Goal: Information Seeking & Learning: Learn about a topic

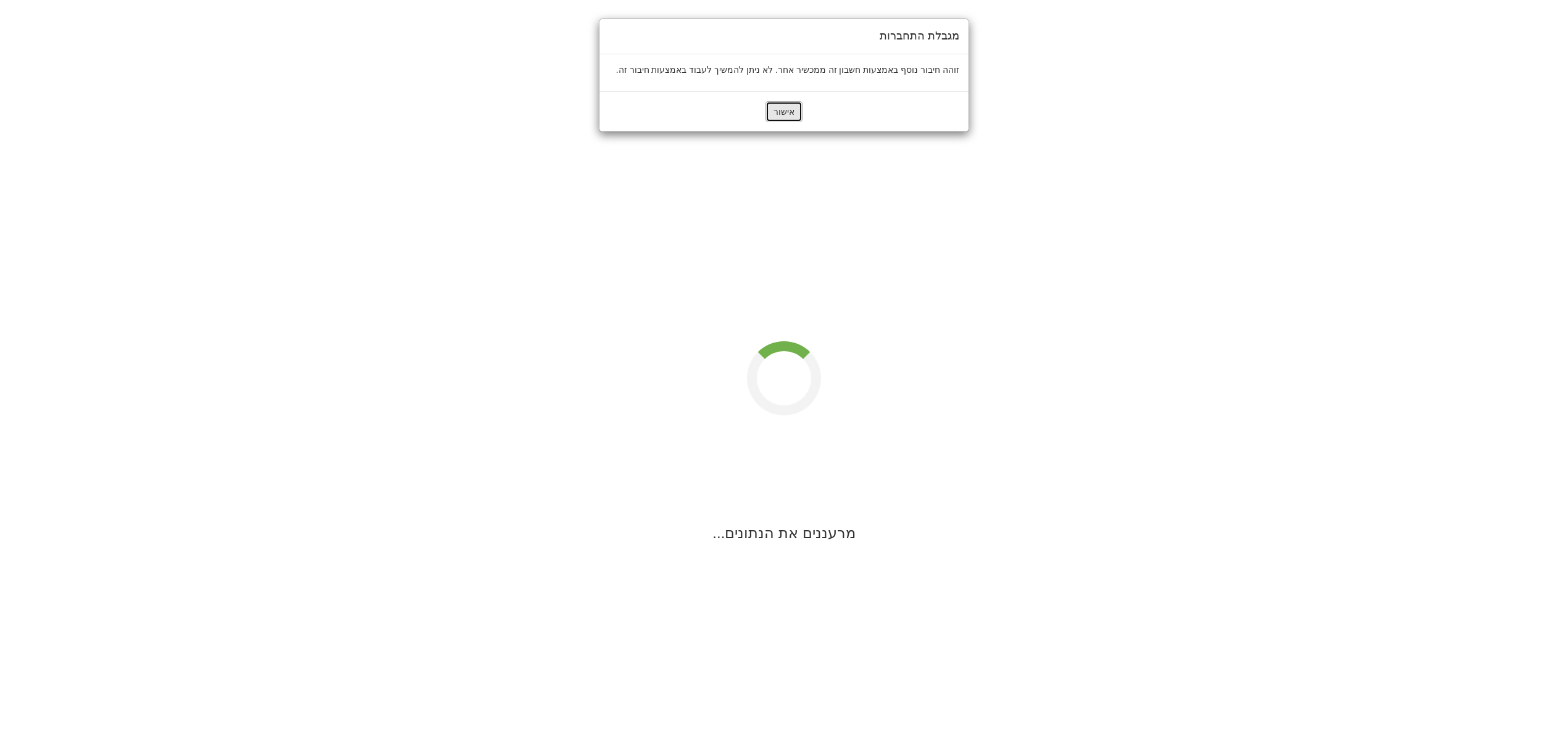
click at [786, 116] on button "אישור" at bounding box center [784, 112] width 37 height 21
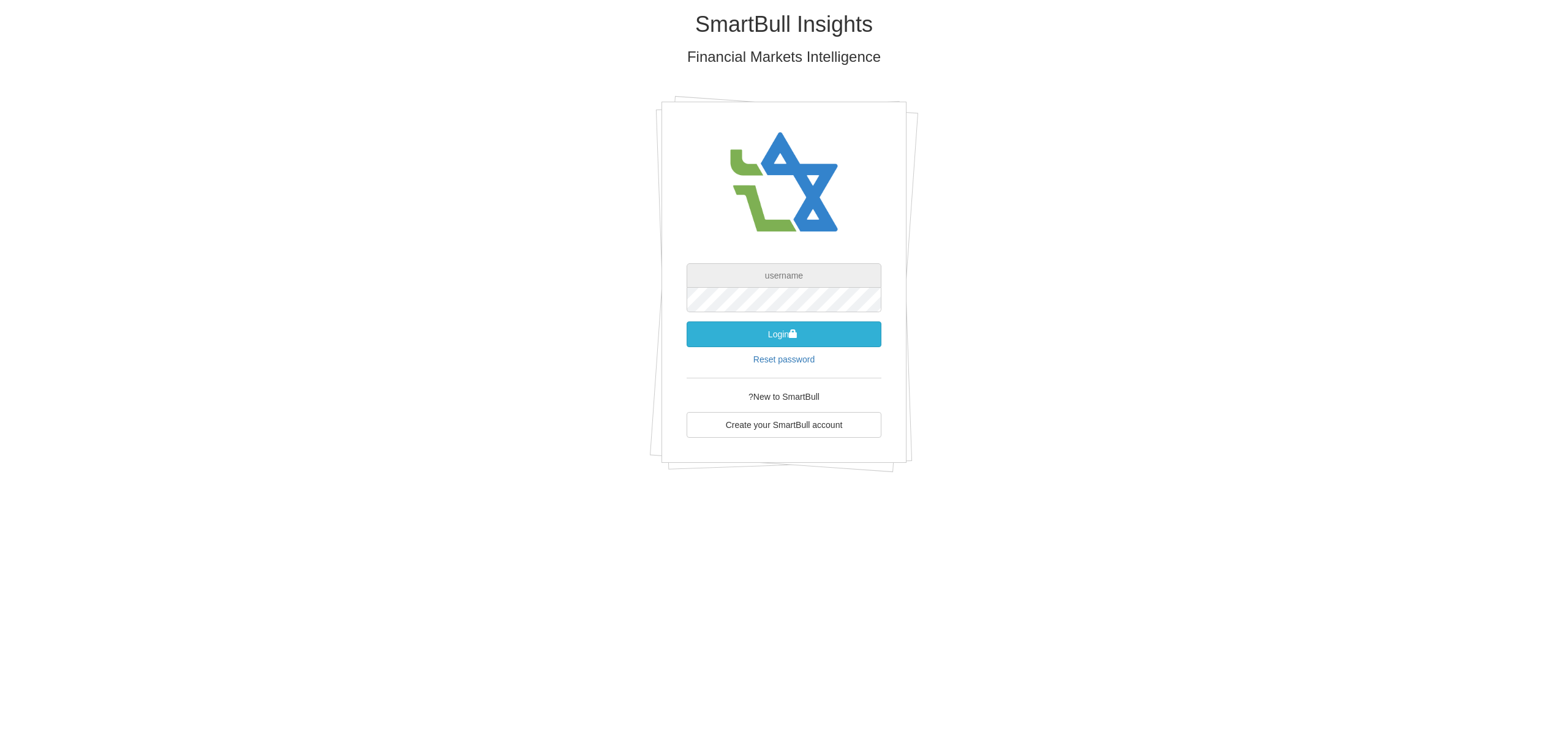
type input "[EMAIL_ADDRESS][DOMAIN_NAME]"
click at [766, 332] on button "Login" at bounding box center [784, 334] width 195 height 25
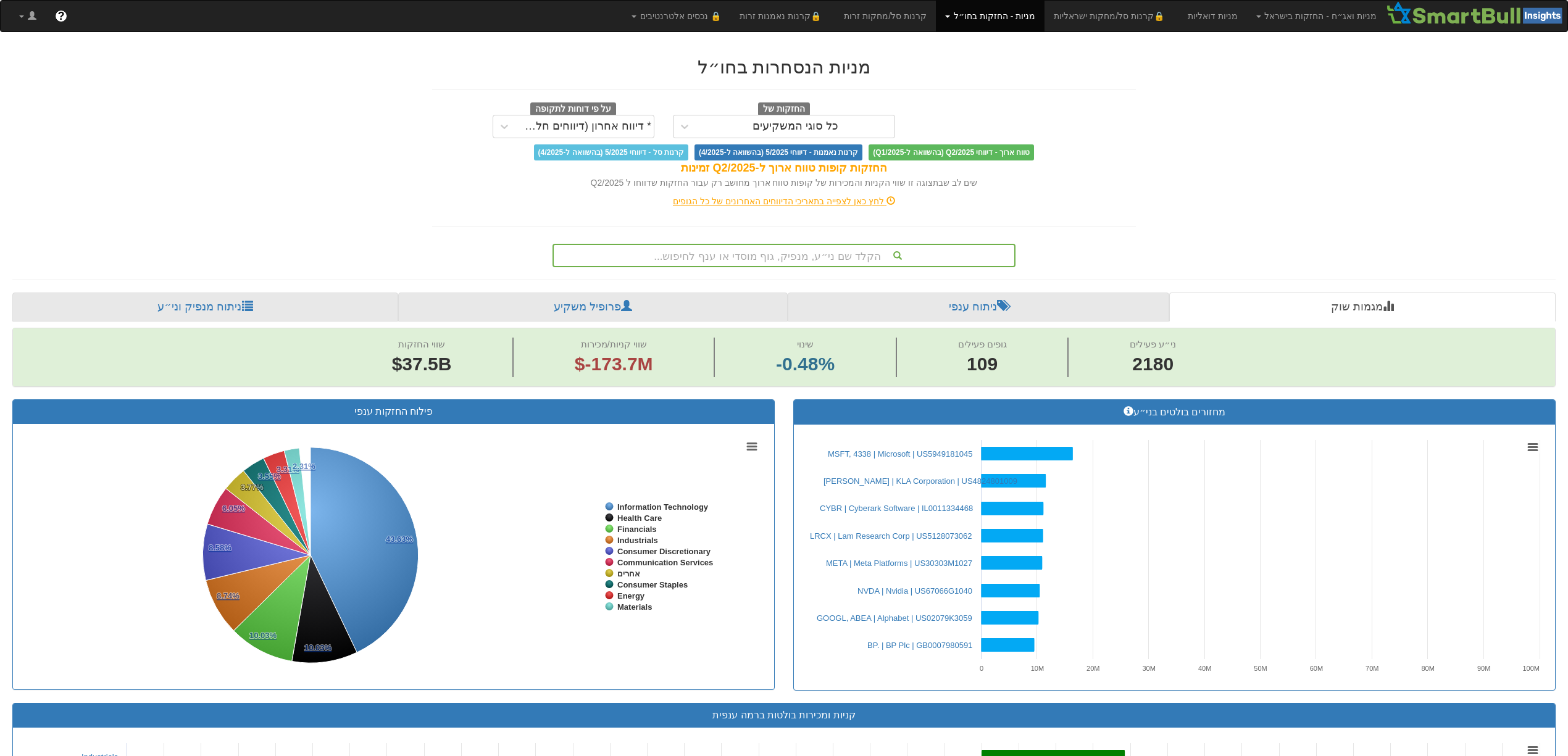
scroll to position [0, 6628]
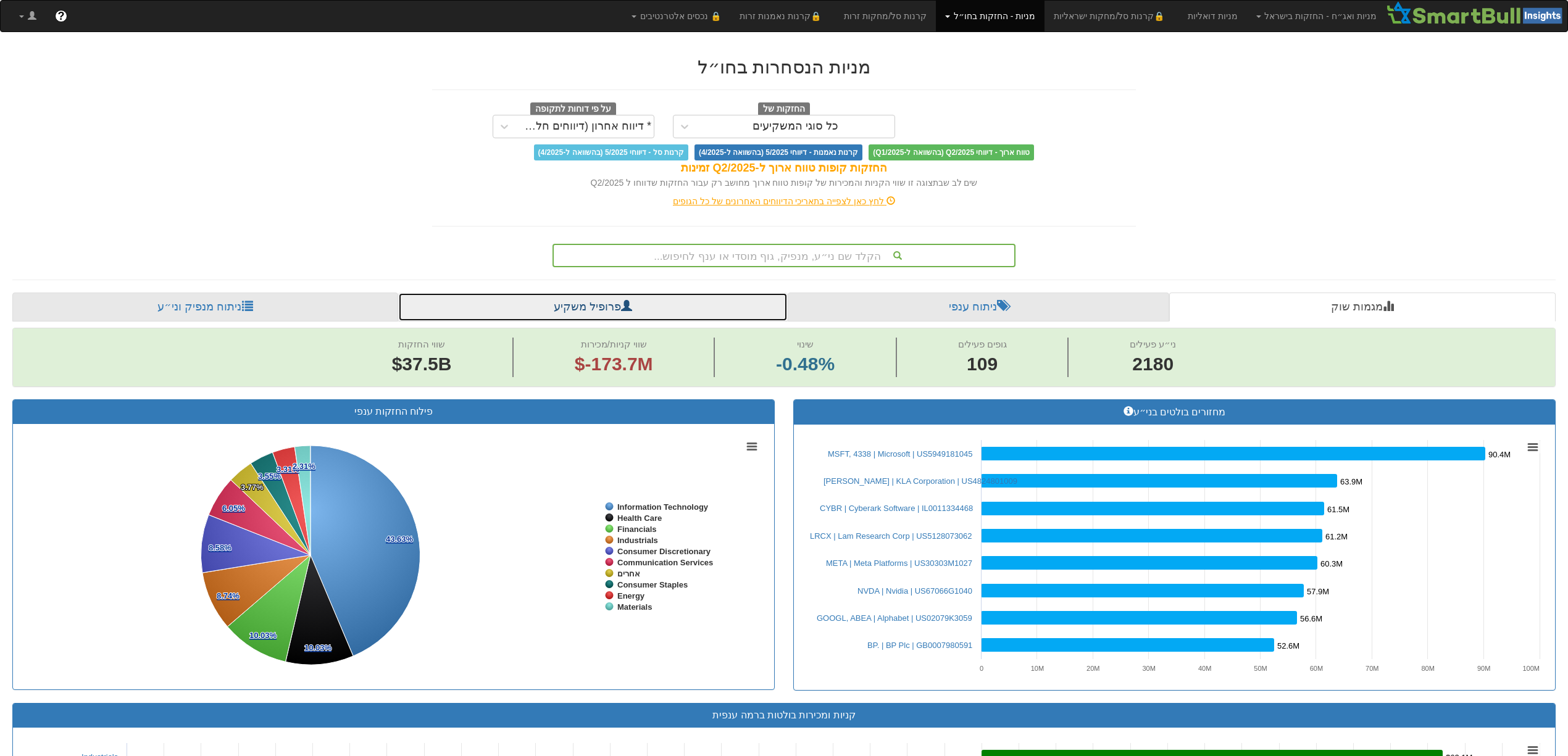
click at [592, 313] on link "פרופיל משקיע" at bounding box center [593, 307] width 389 height 29
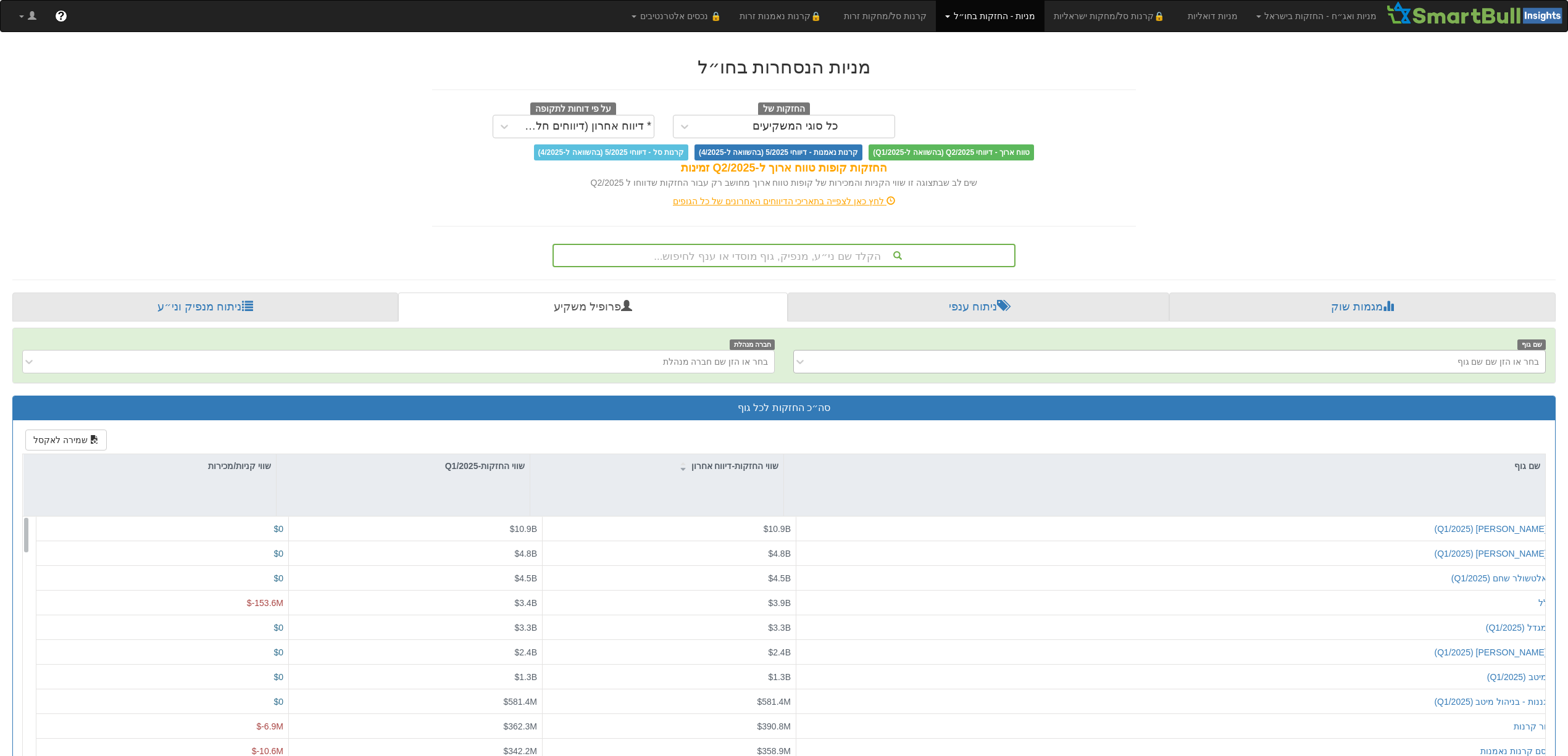
click at [1499, 357] on div "בחר או הזן שם שם גוף" at bounding box center [1498, 361] width 81 height 12
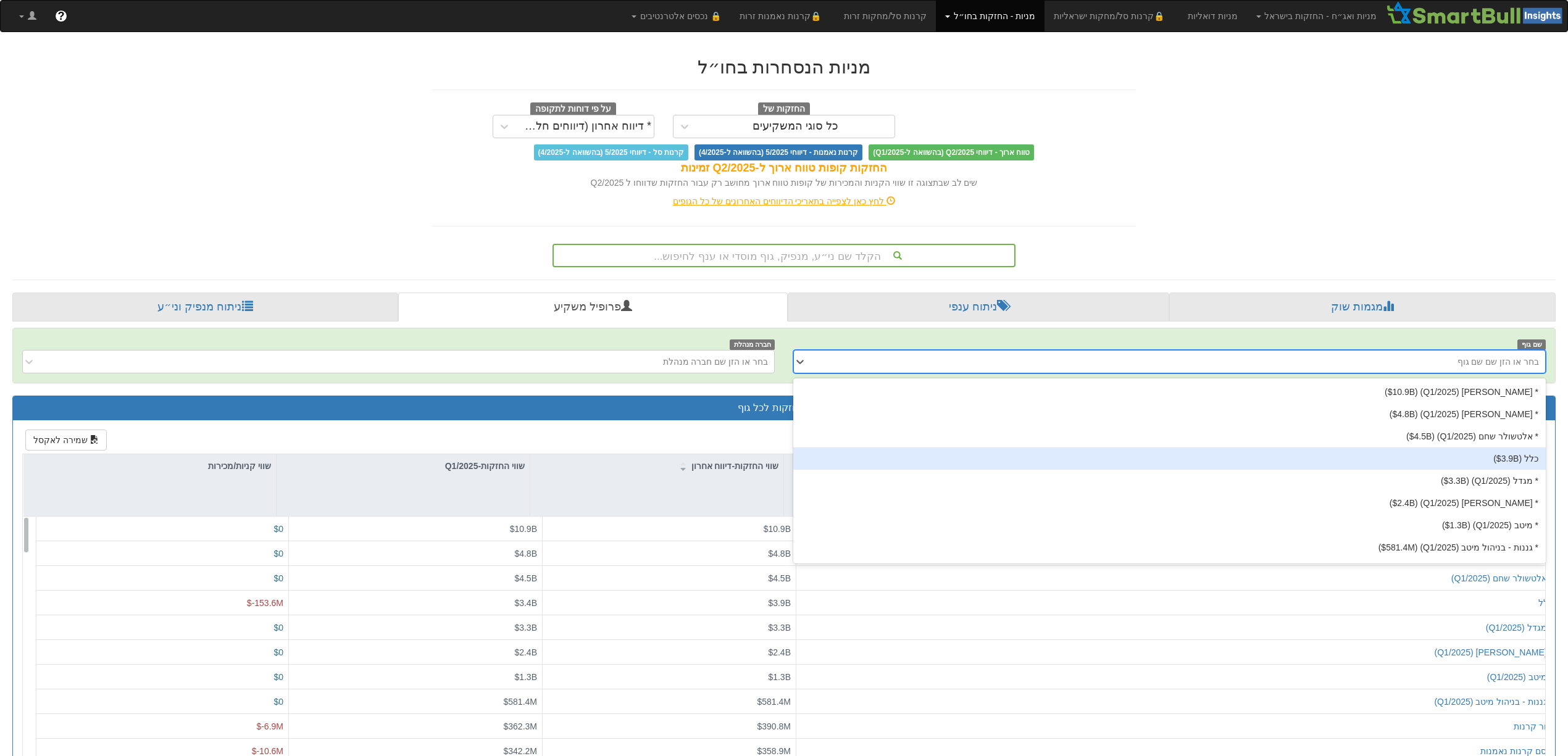
click at [1512, 455] on div "כלל ‎($3.9B‎)‎" at bounding box center [1170, 459] width 752 height 23
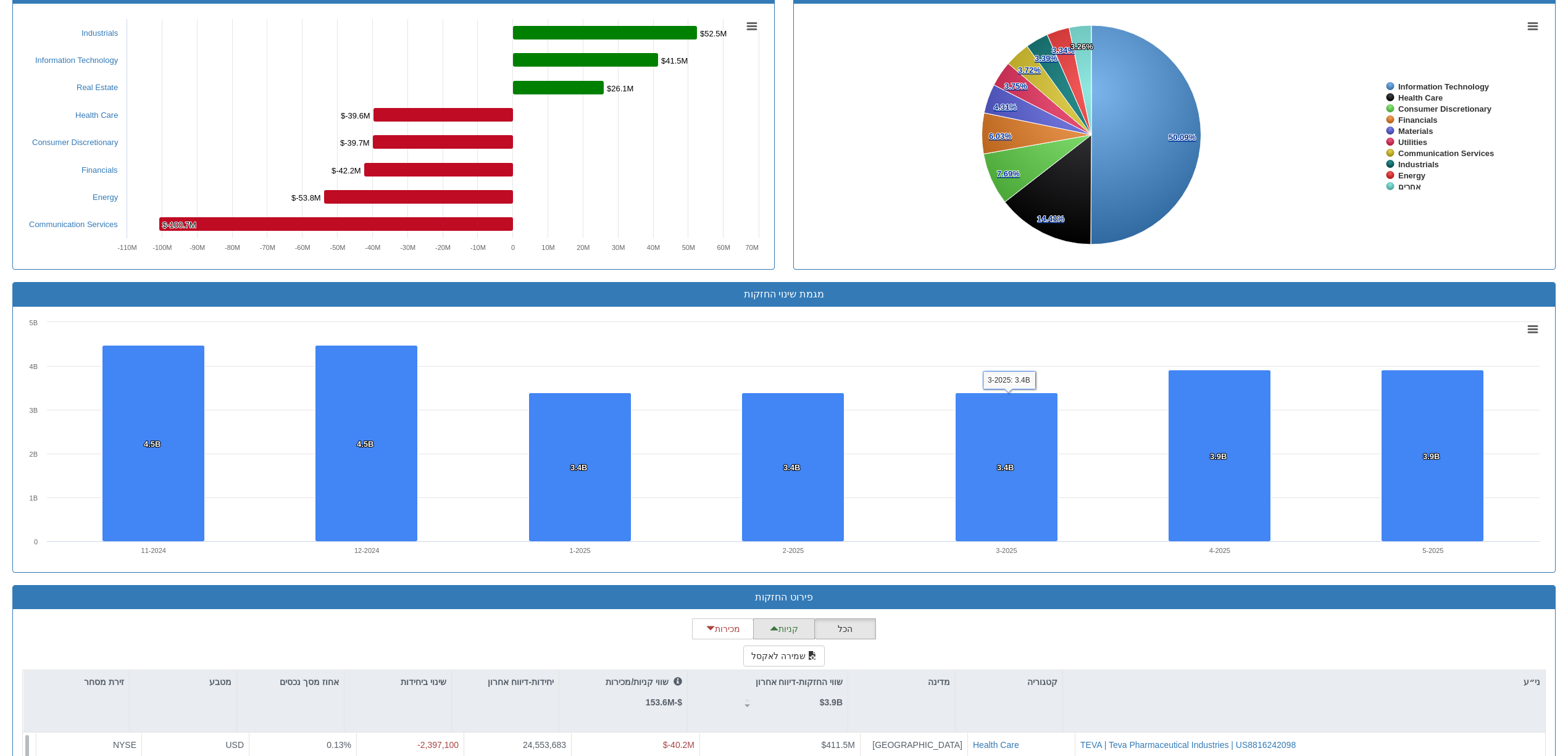
scroll to position [959, 0]
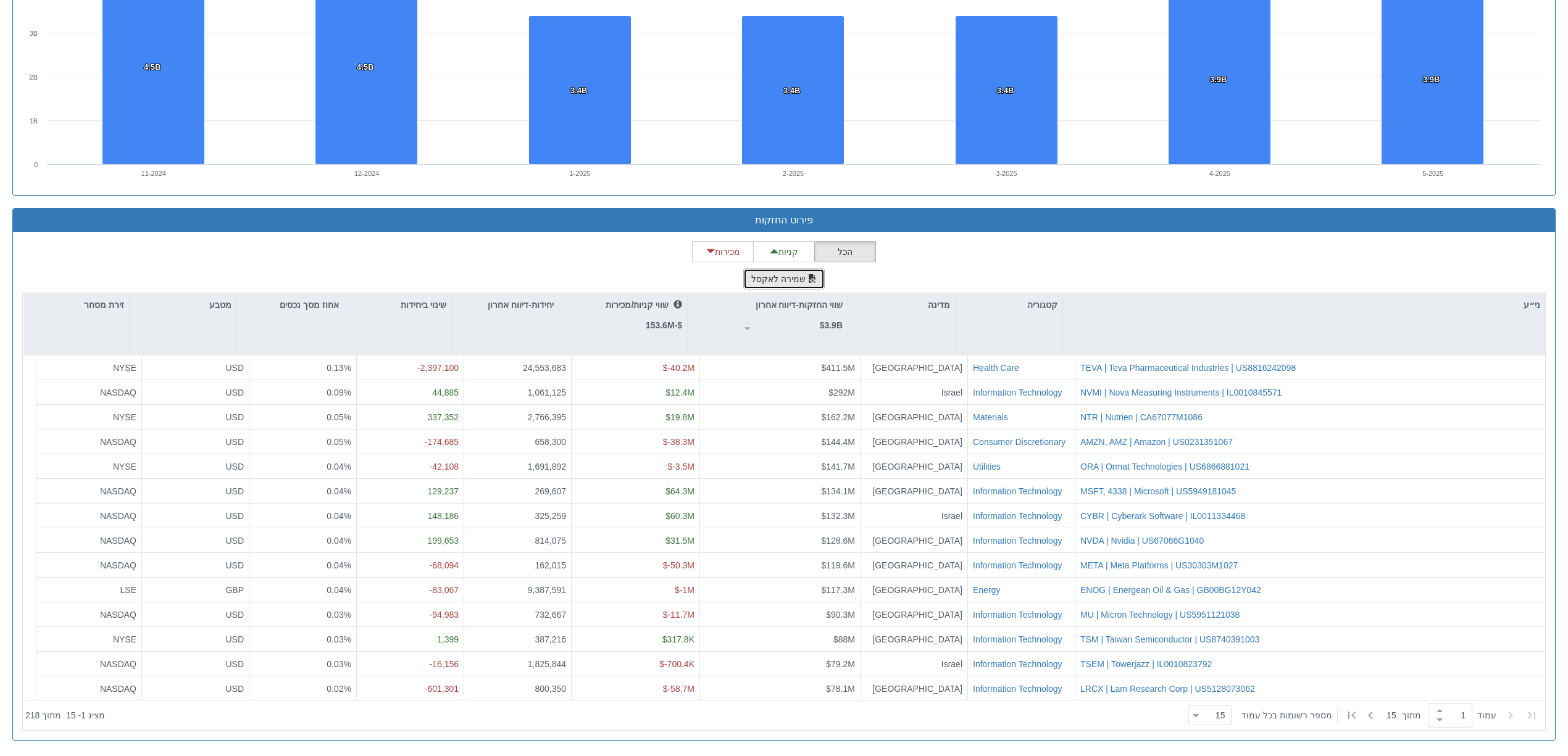
click at [796, 275] on button "שמירה לאקסל" at bounding box center [784, 279] width 81 height 21
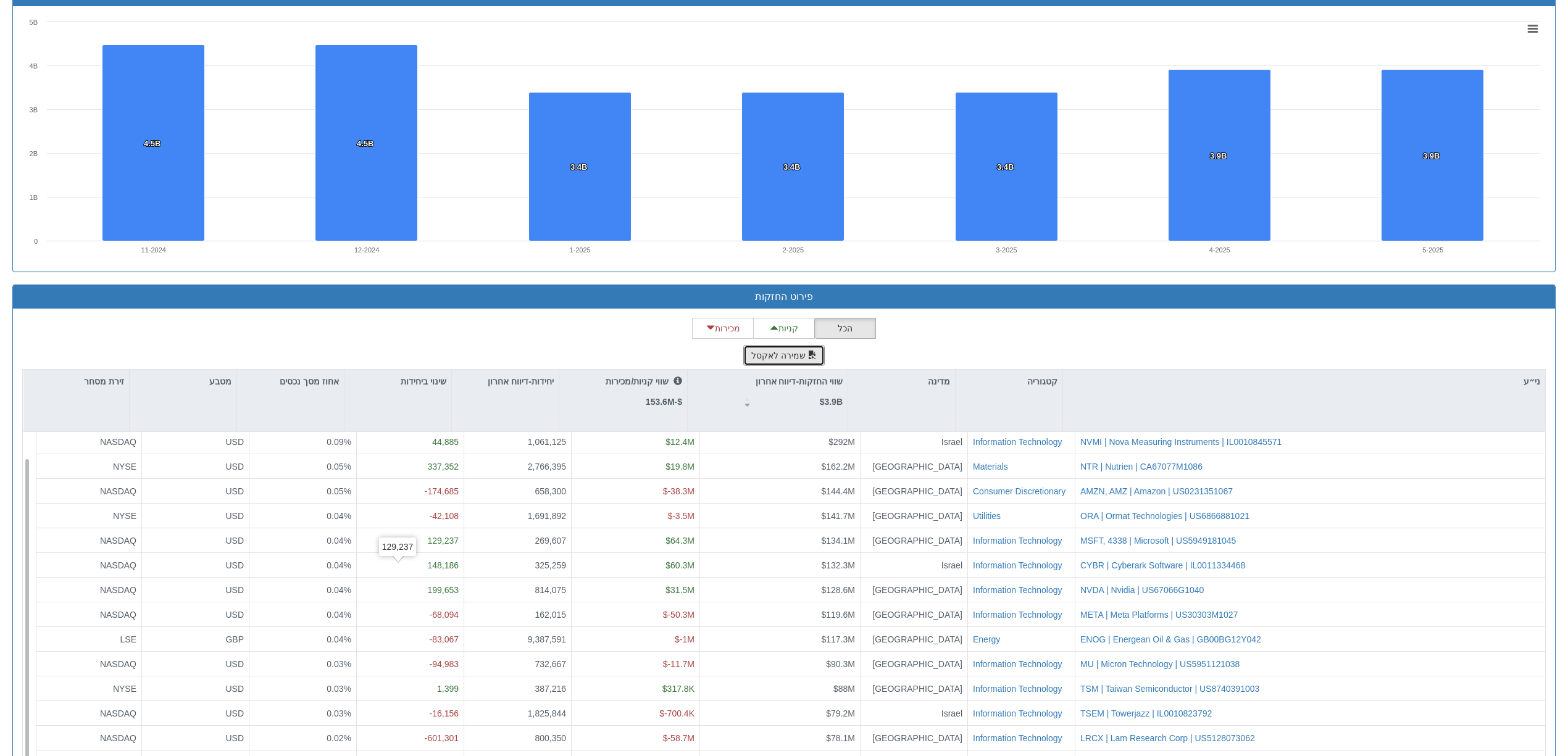
scroll to position [27, 0]
click at [408, 394] on div "שינוי ביחידות" at bounding box center [423, 385] width 46 height 20
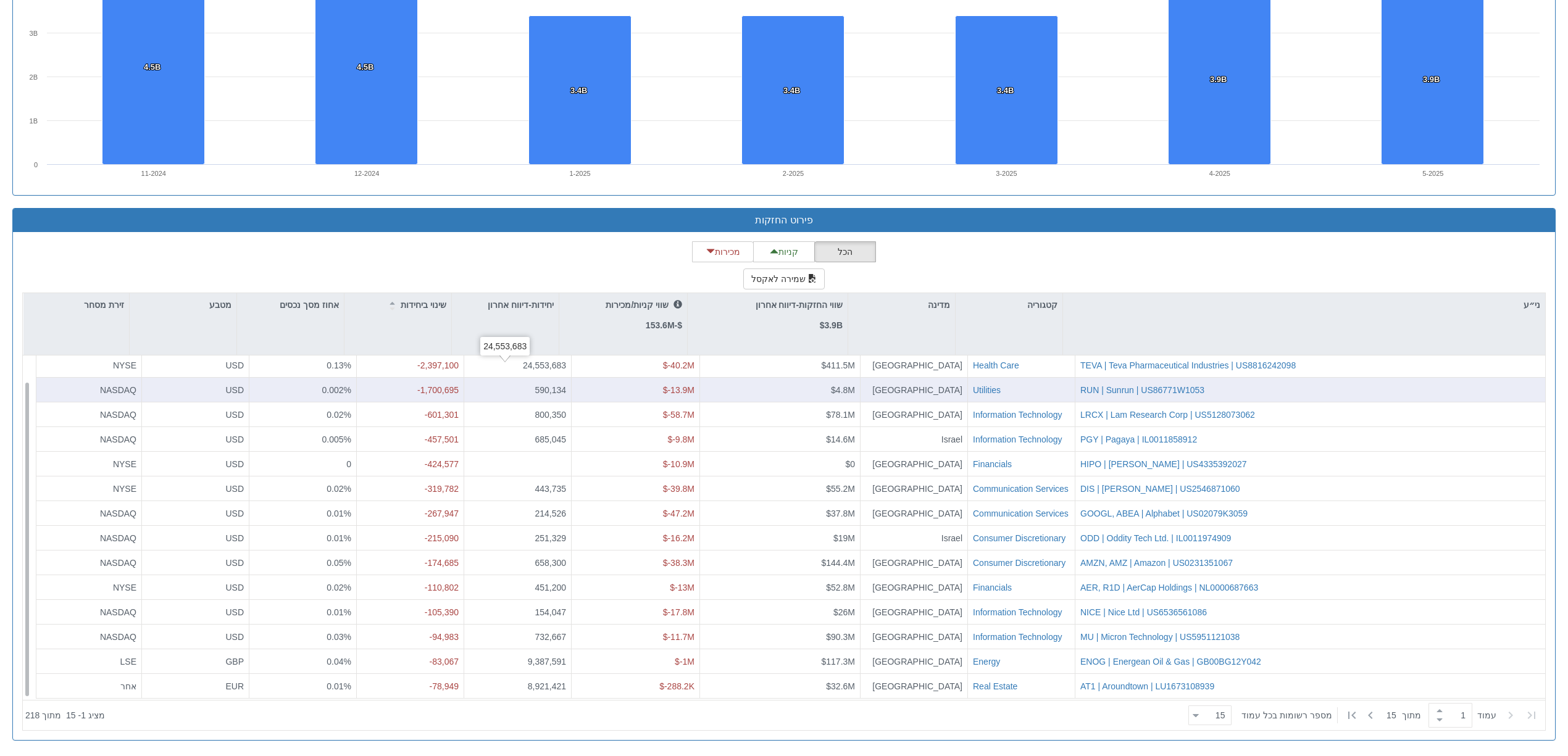
scroll to position [0, 0]
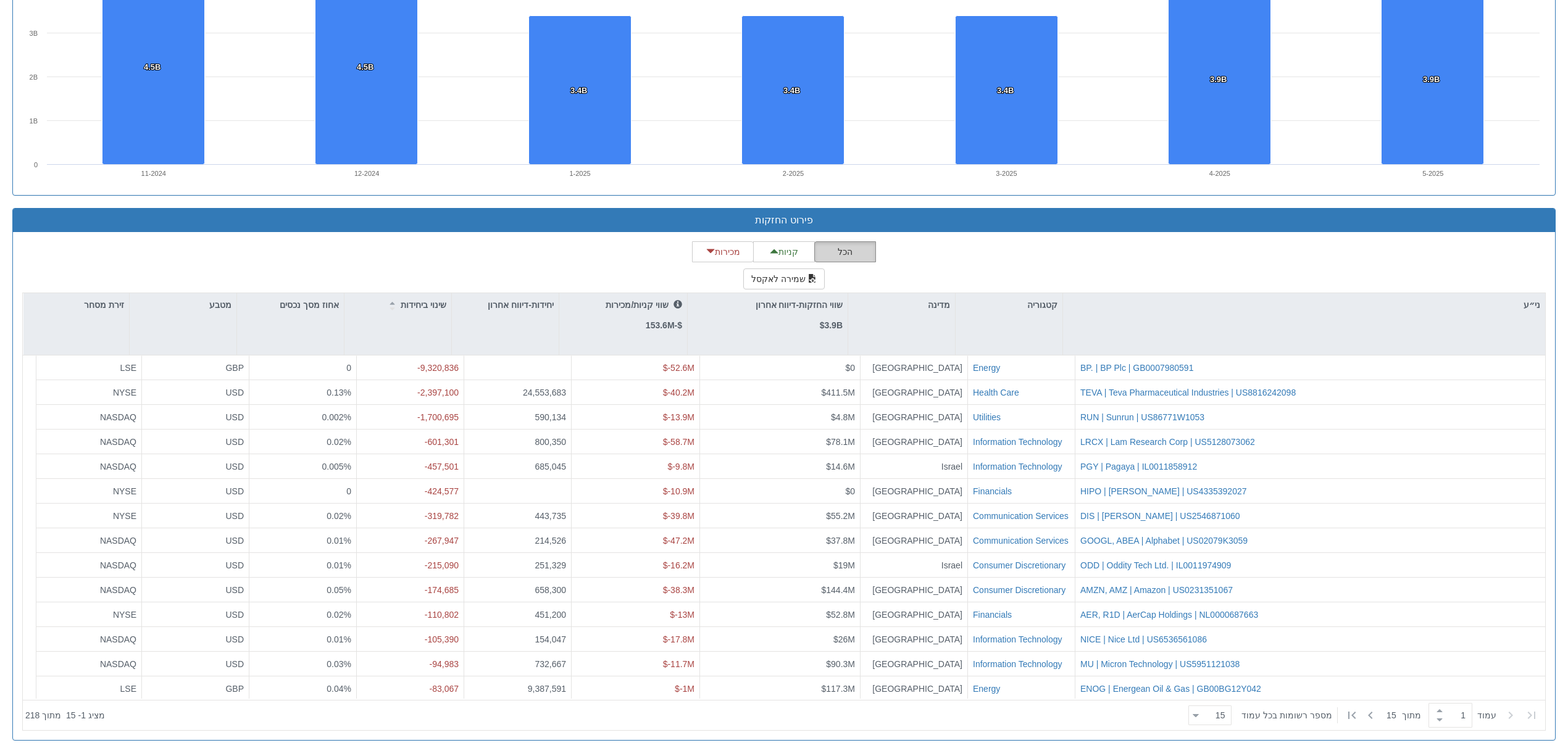
click at [840, 243] on button "הכל" at bounding box center [845, 252] width 62 height 21
click at [783, 248] on button "קניות" at bounding box center [784, 252] width 62 height 21
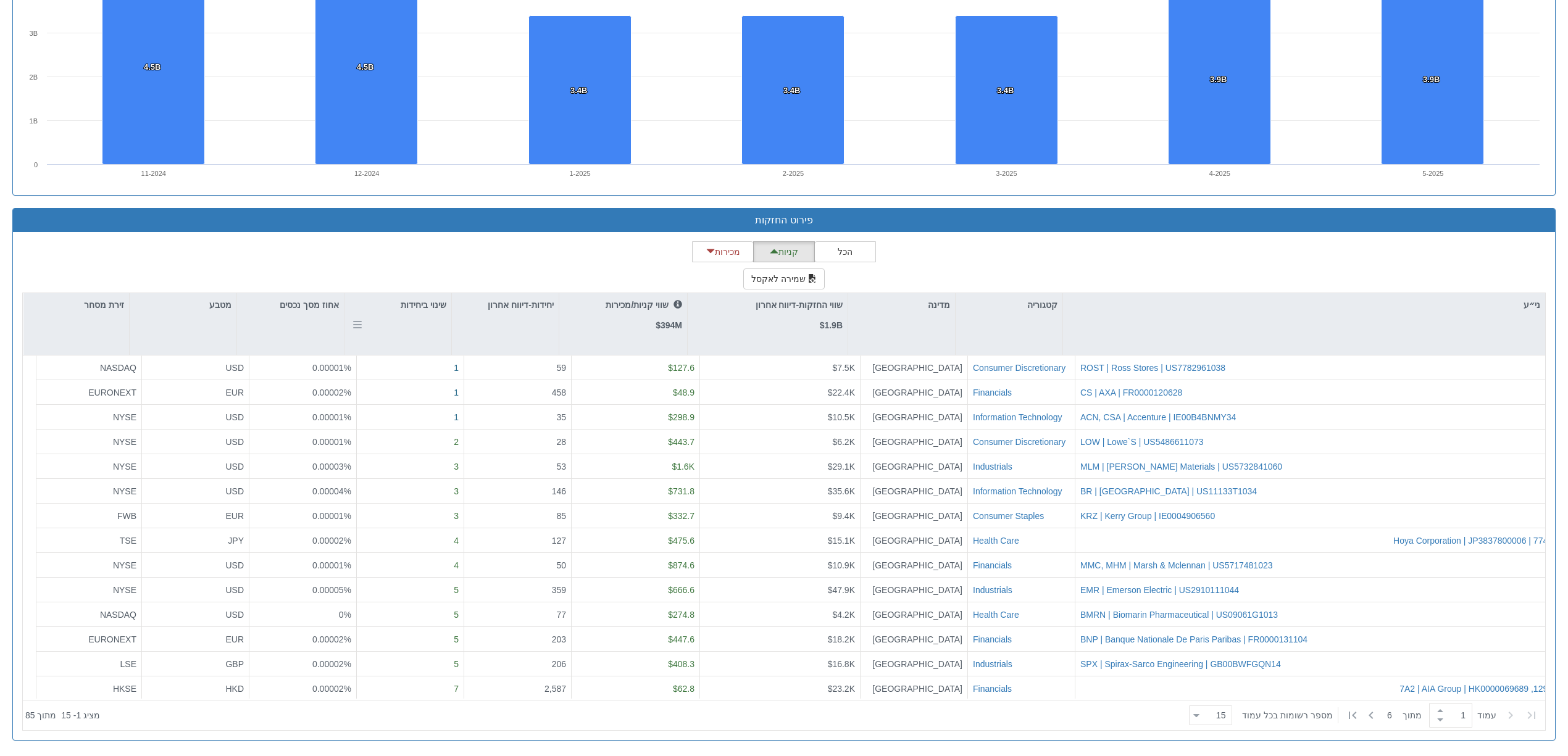
click at [413, 314] on div "שינוי ביחידות" at bounding box center [423, 308] width 46 height 20
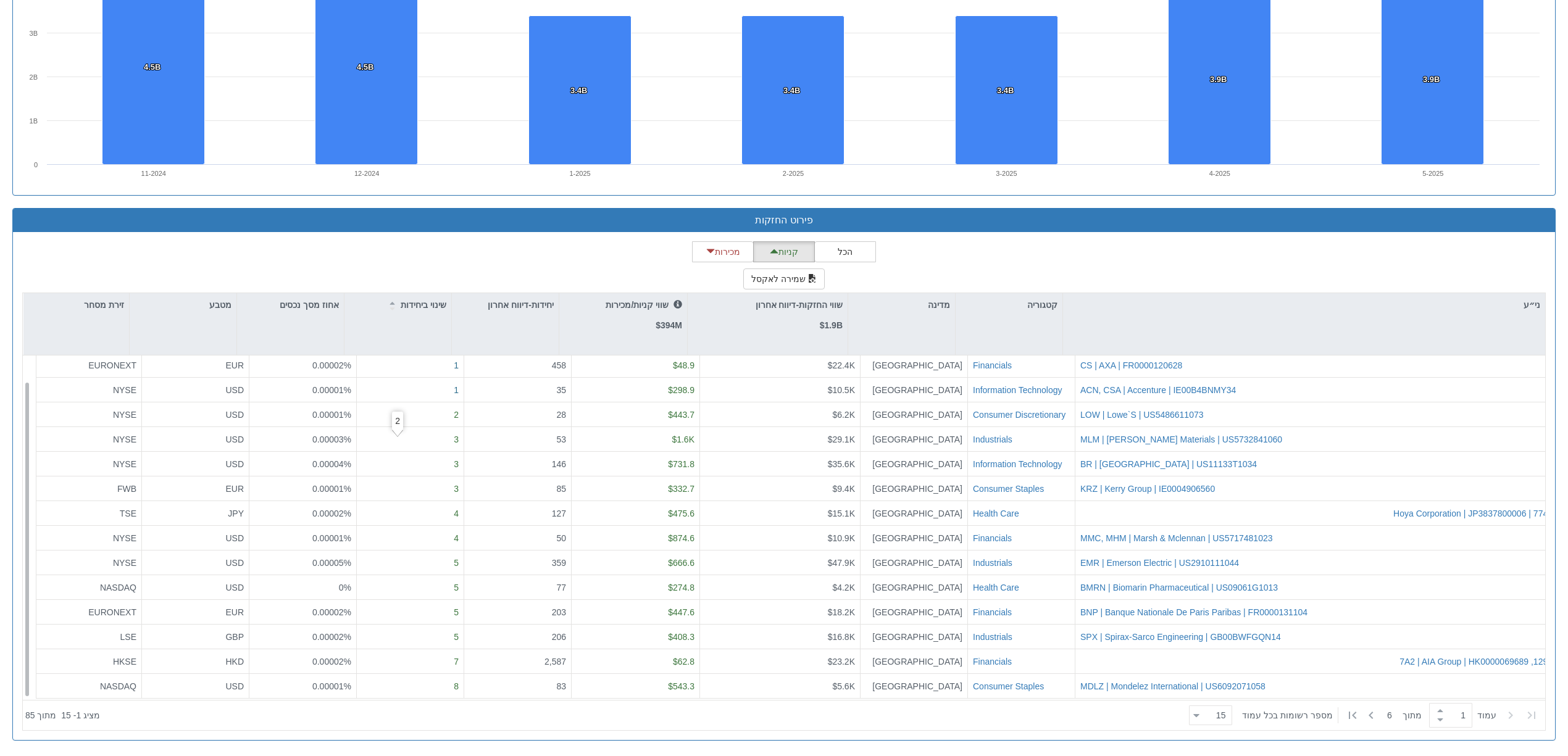
scroll to position [27, 0]
click at [831, 253] on button "הכל" at bounding box center [845, 252] width 62 height 21
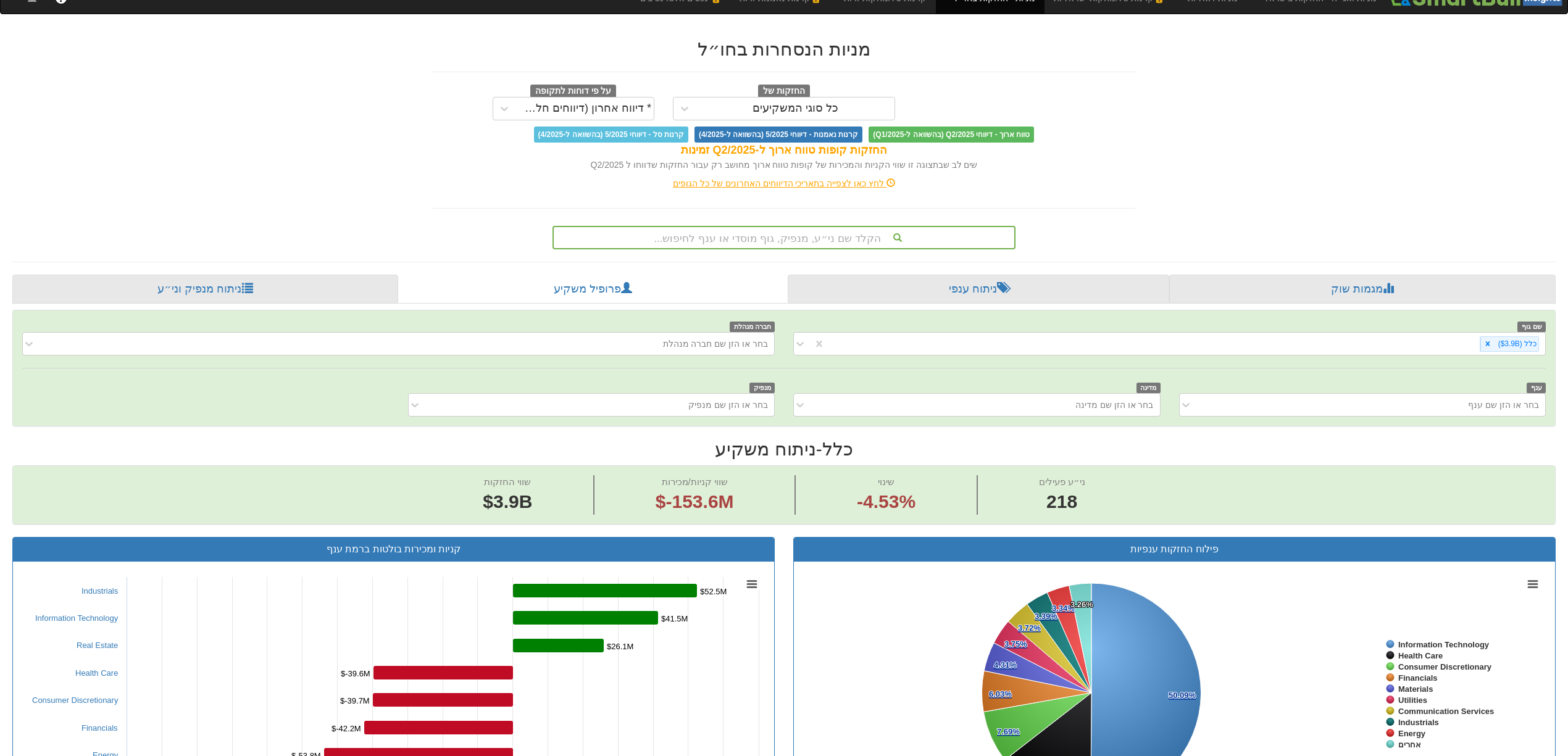
scroll to position [0, 0]
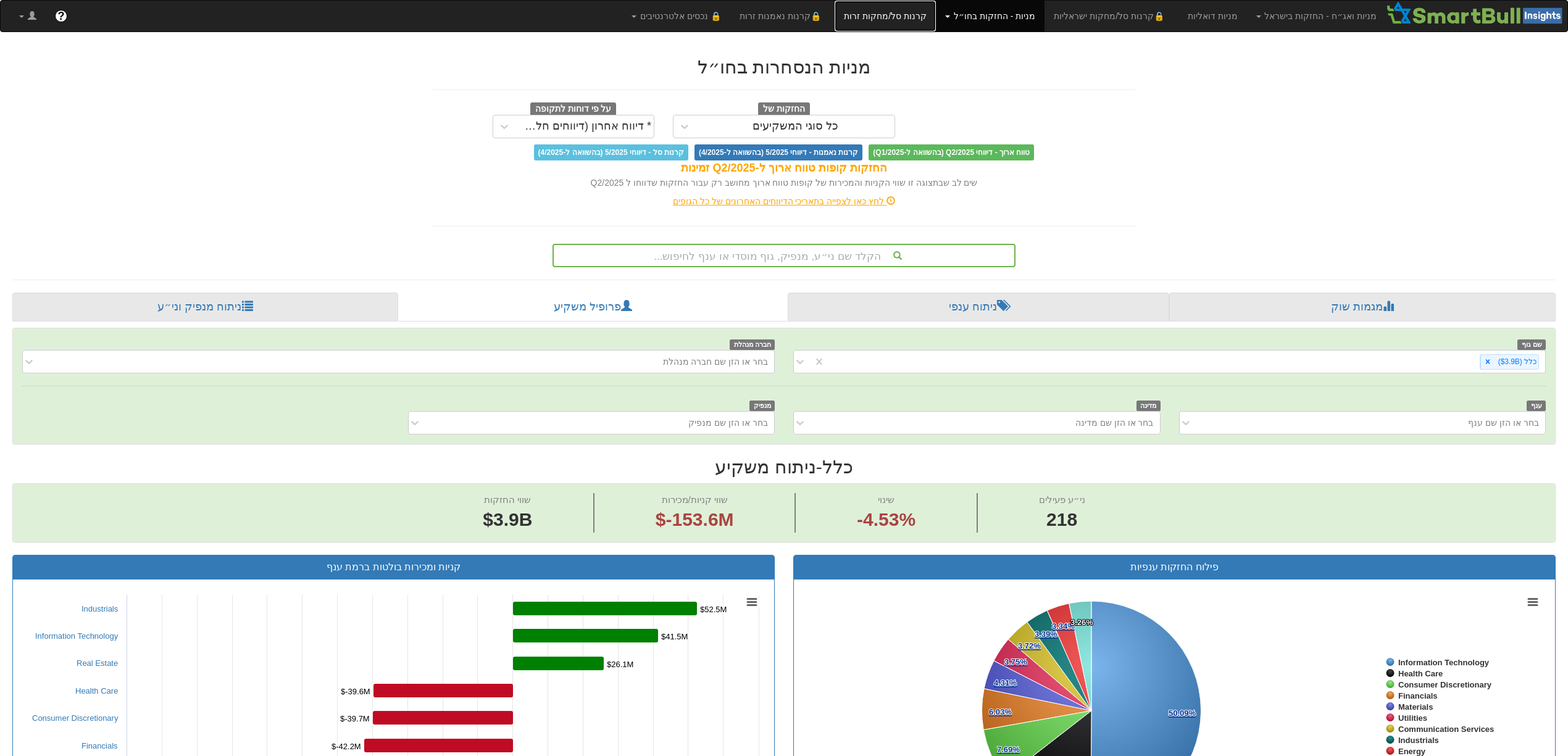
click at [914, 19] on link "קרנות סל/מחקות זרות" at bounding box center [885, 16] width 101 height 31
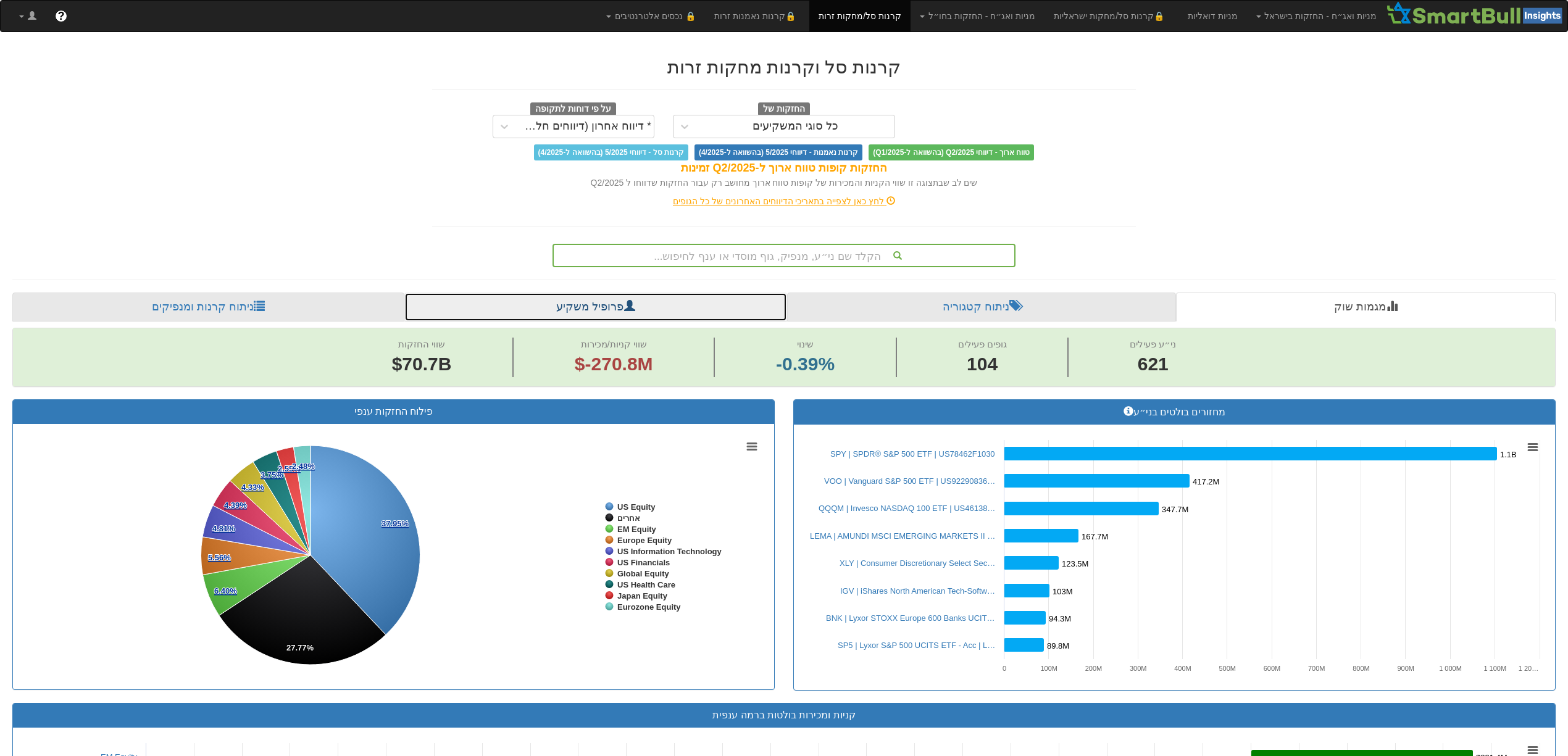
click at [595, 306] on link "פרופיל משקיע" at bounding box center [595, 307] width 383 height 29
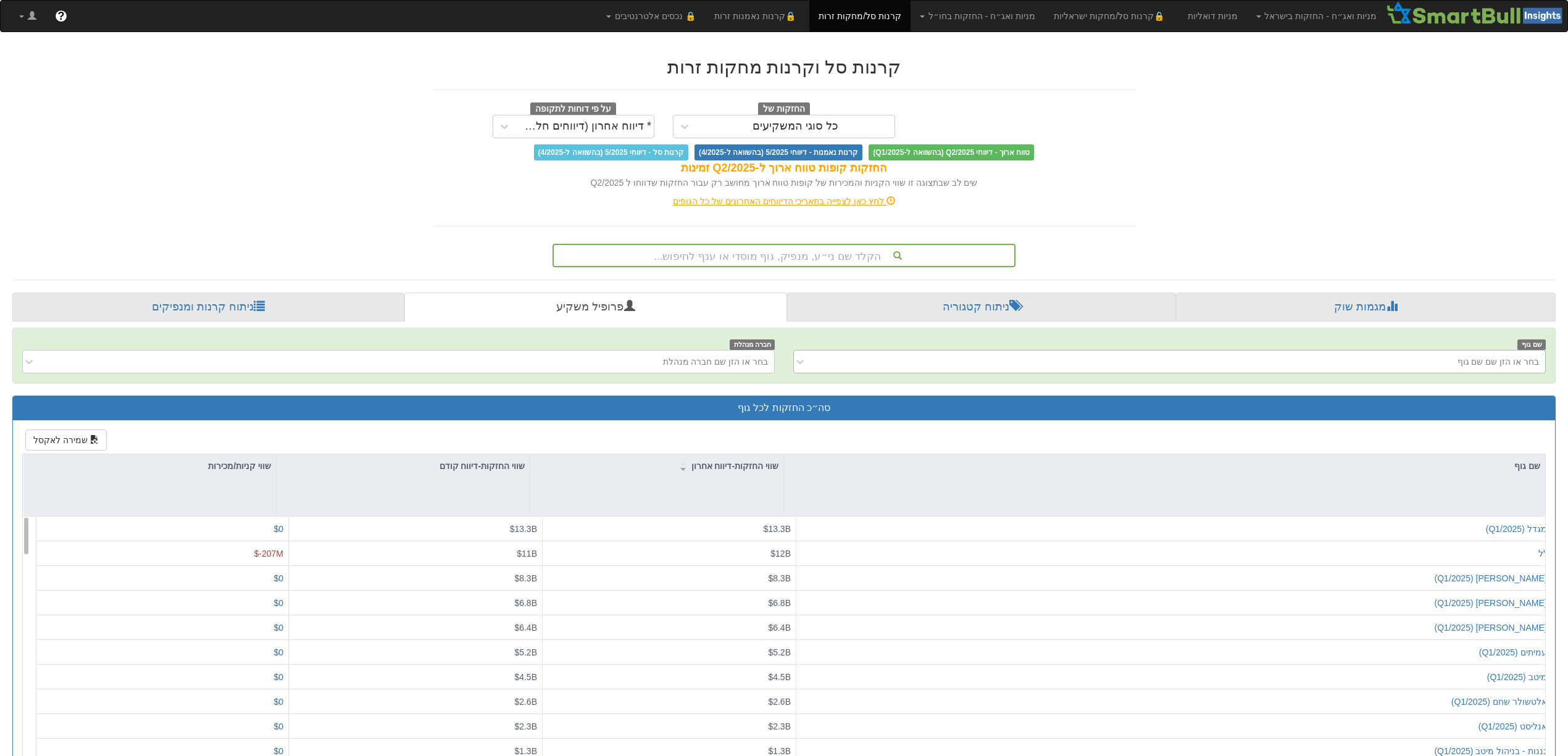
click at [1448, 361] on div "בחר או הזן שם שם גוף" at bounding box center [1179, 361] width 732 height 20
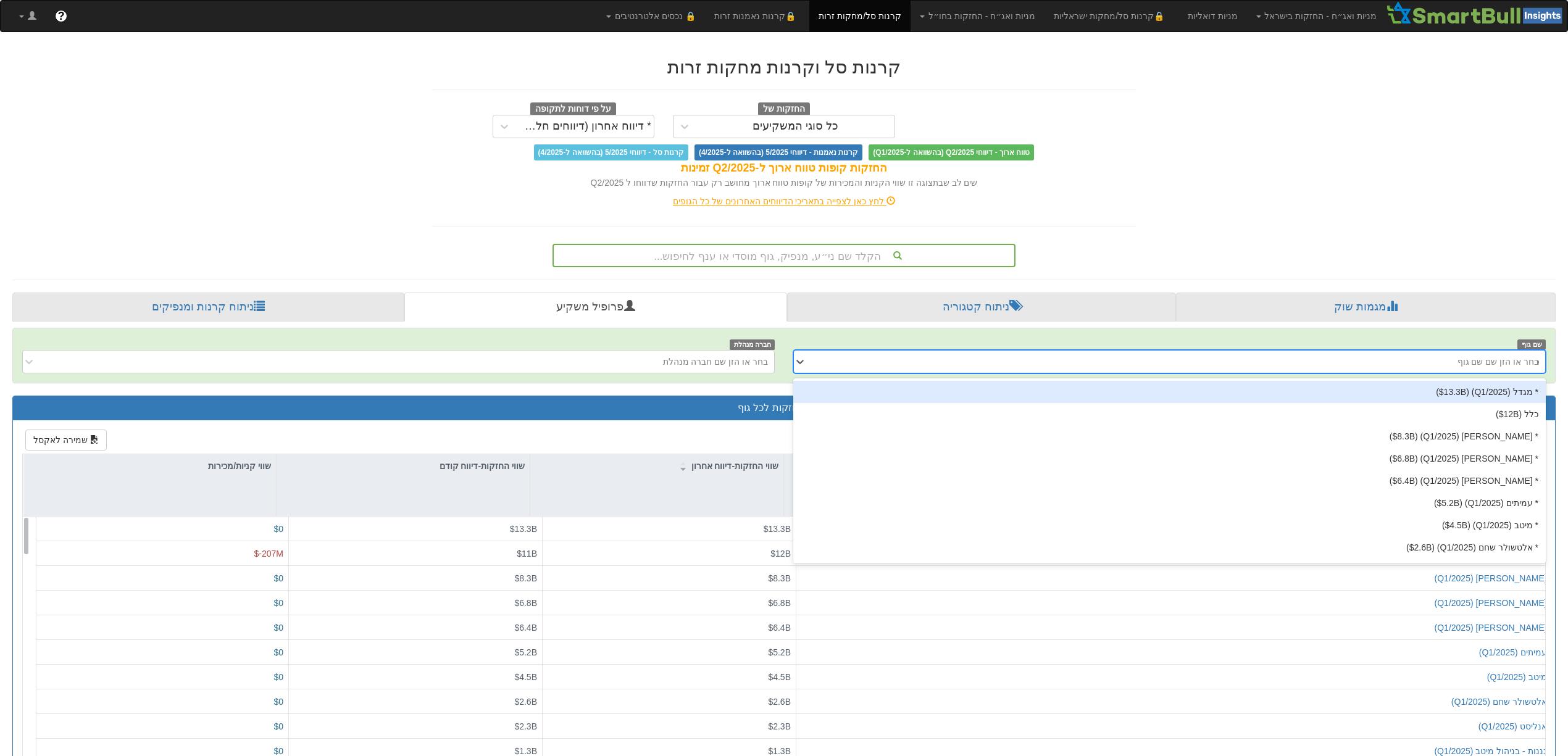
type input "כלל"
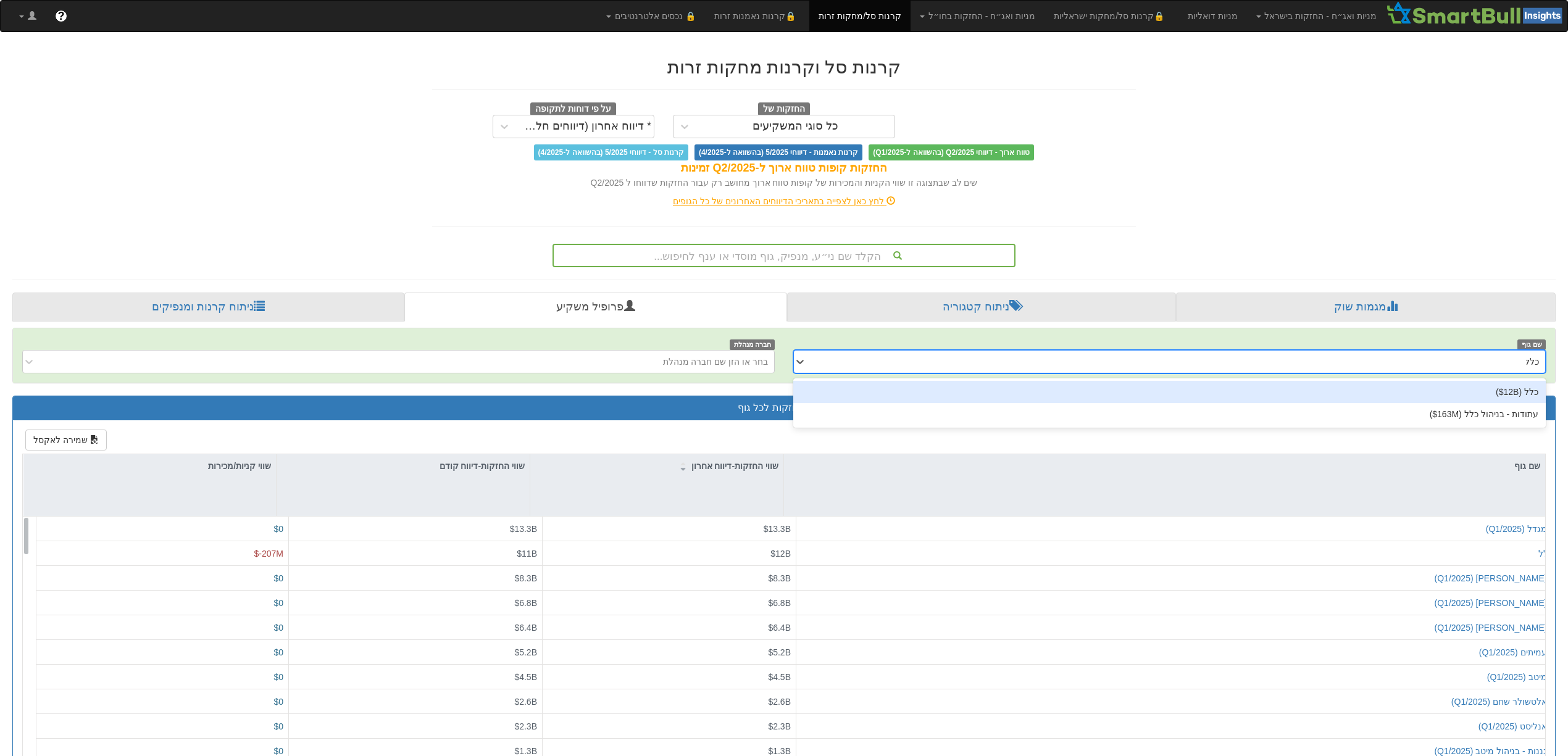
click at [1536, 389] on div "כלל ‎($12B‎)‎" at bounding box center [1170, 392] width 752 height 23
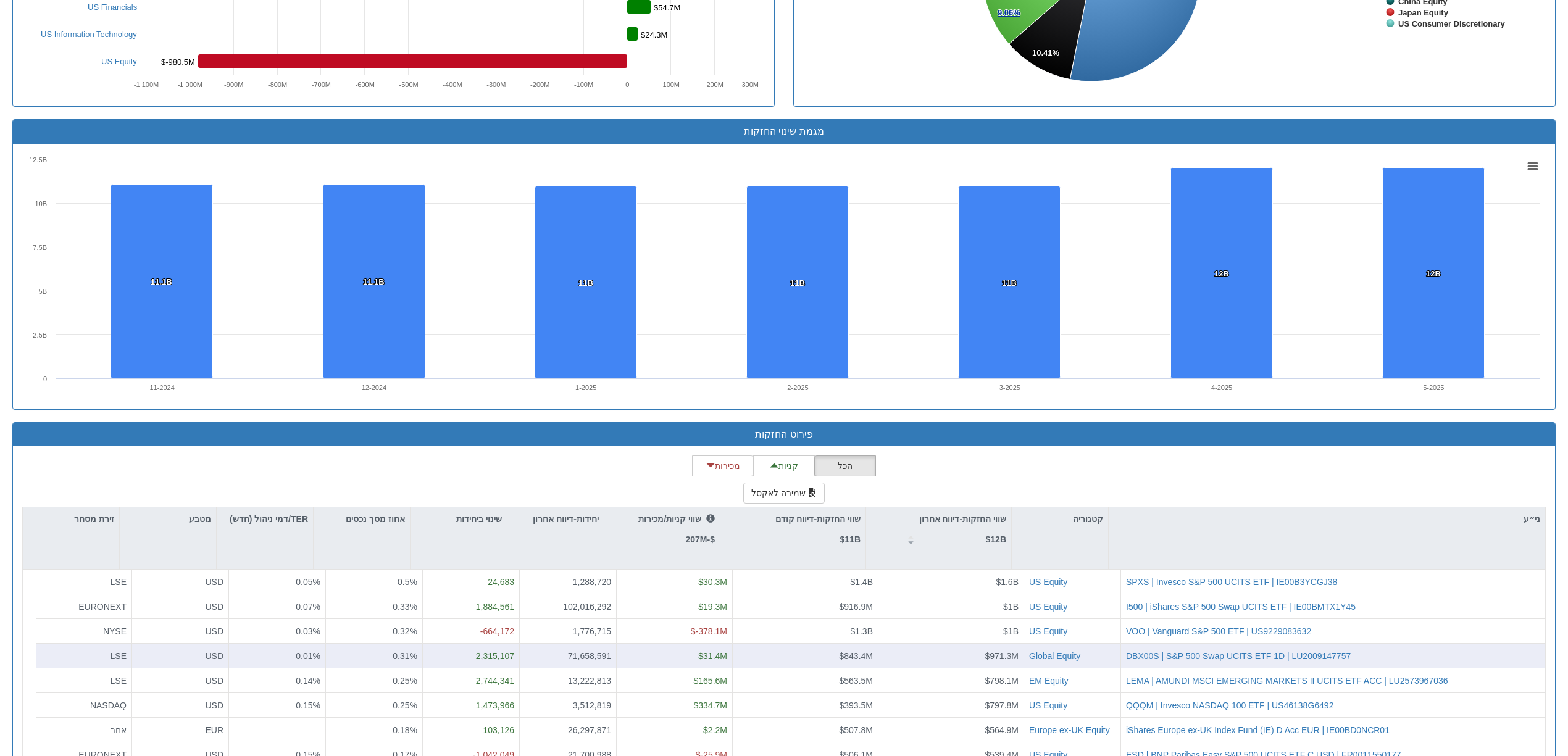
scroll to position [959, 0]
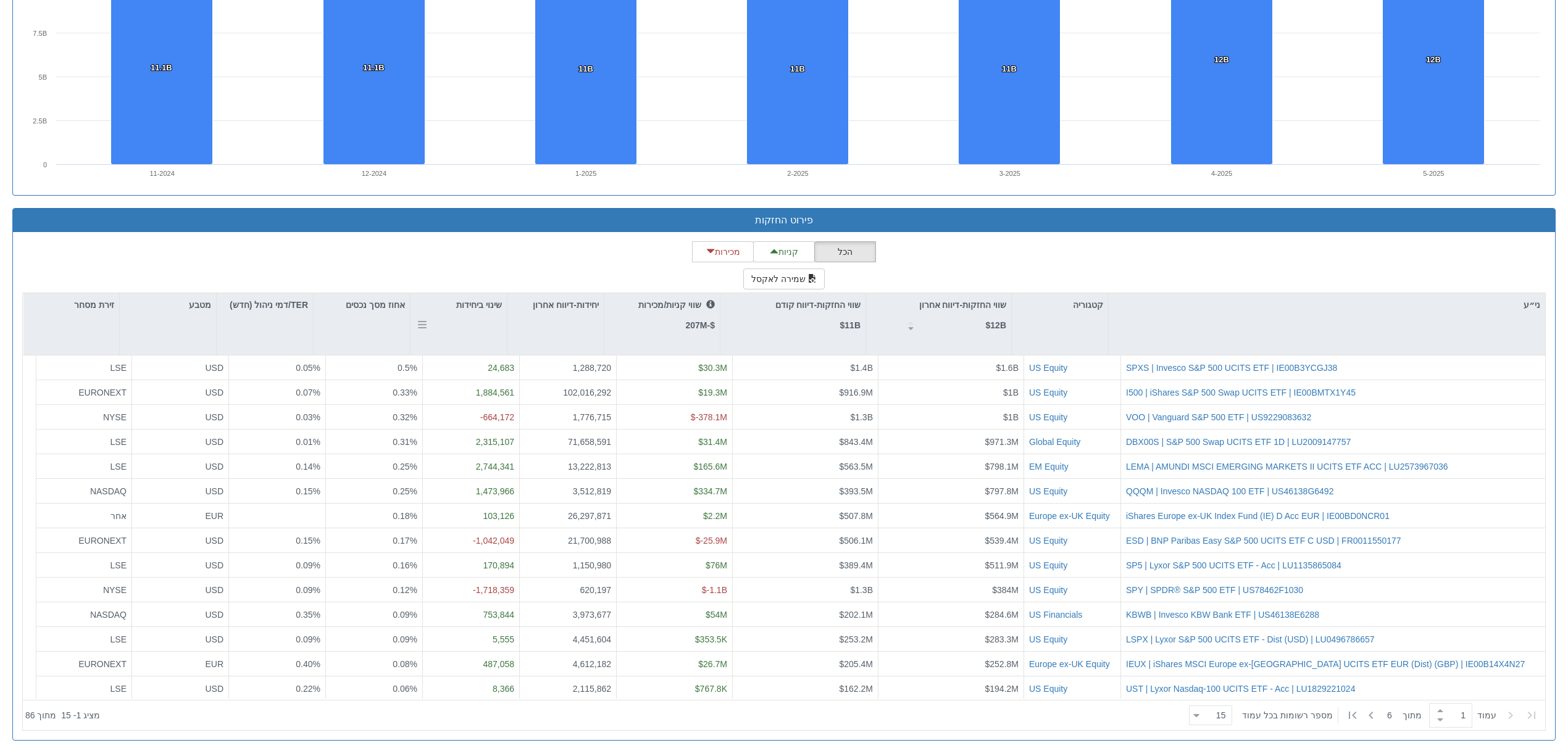
click at [475, 330] on div "שינוי ביחידות" at bounding box center [459, 324] width 96 height 62
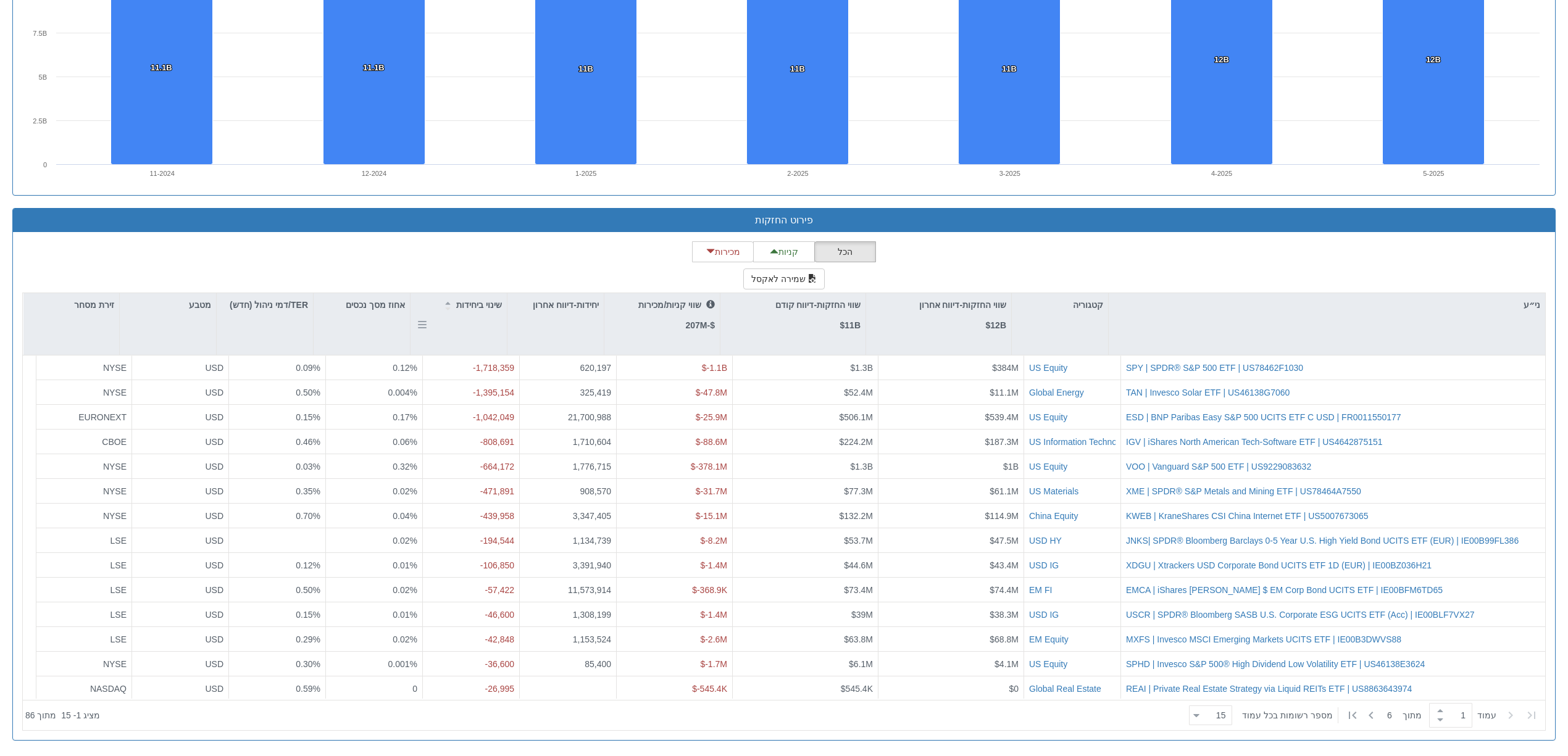
click at [475, 330] on div "שינוי ביחידות" at bounding box center [459, 324] width 96 height 62
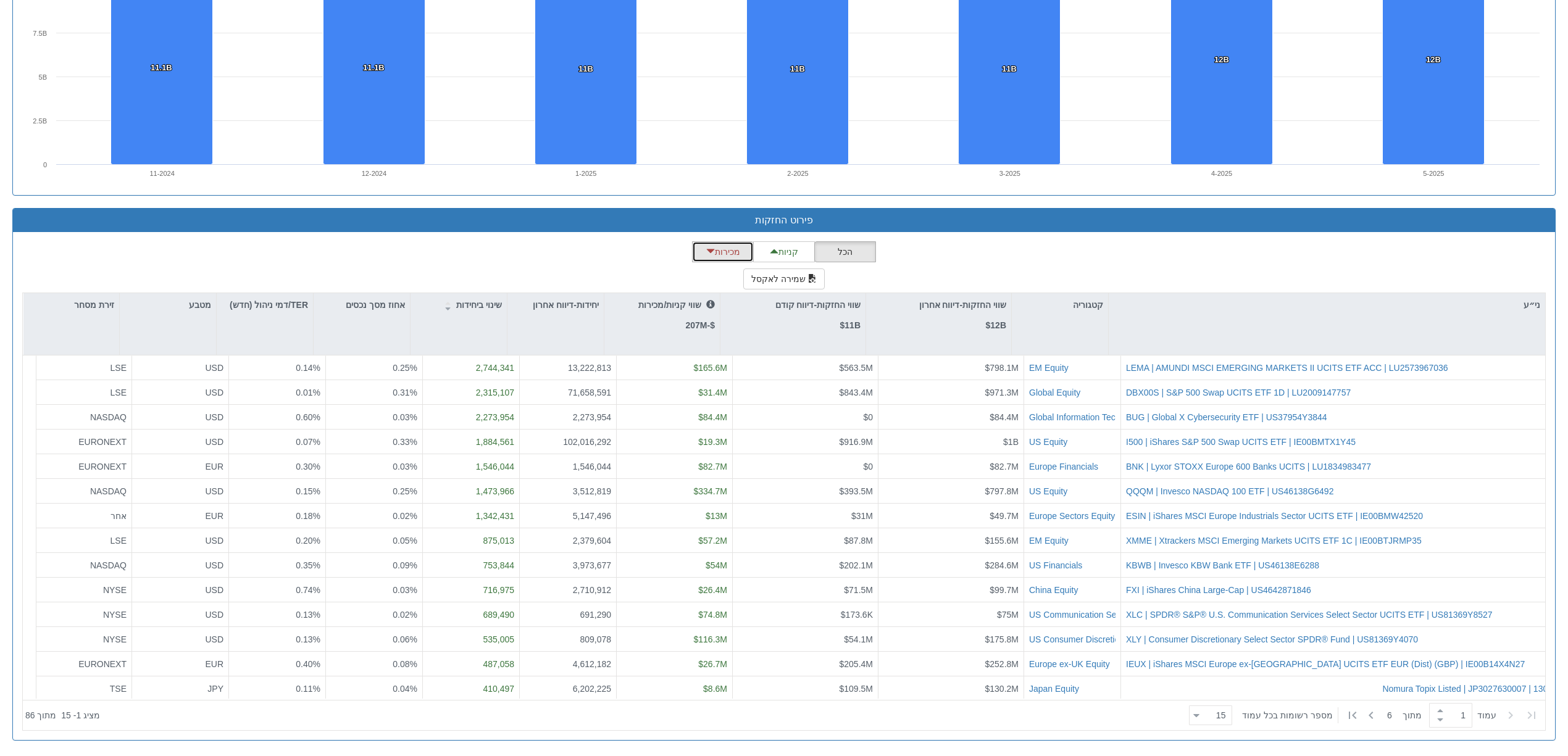
click at [727, 248] on button "מכירות" at bounding box center [723, 252] width 62 height 21
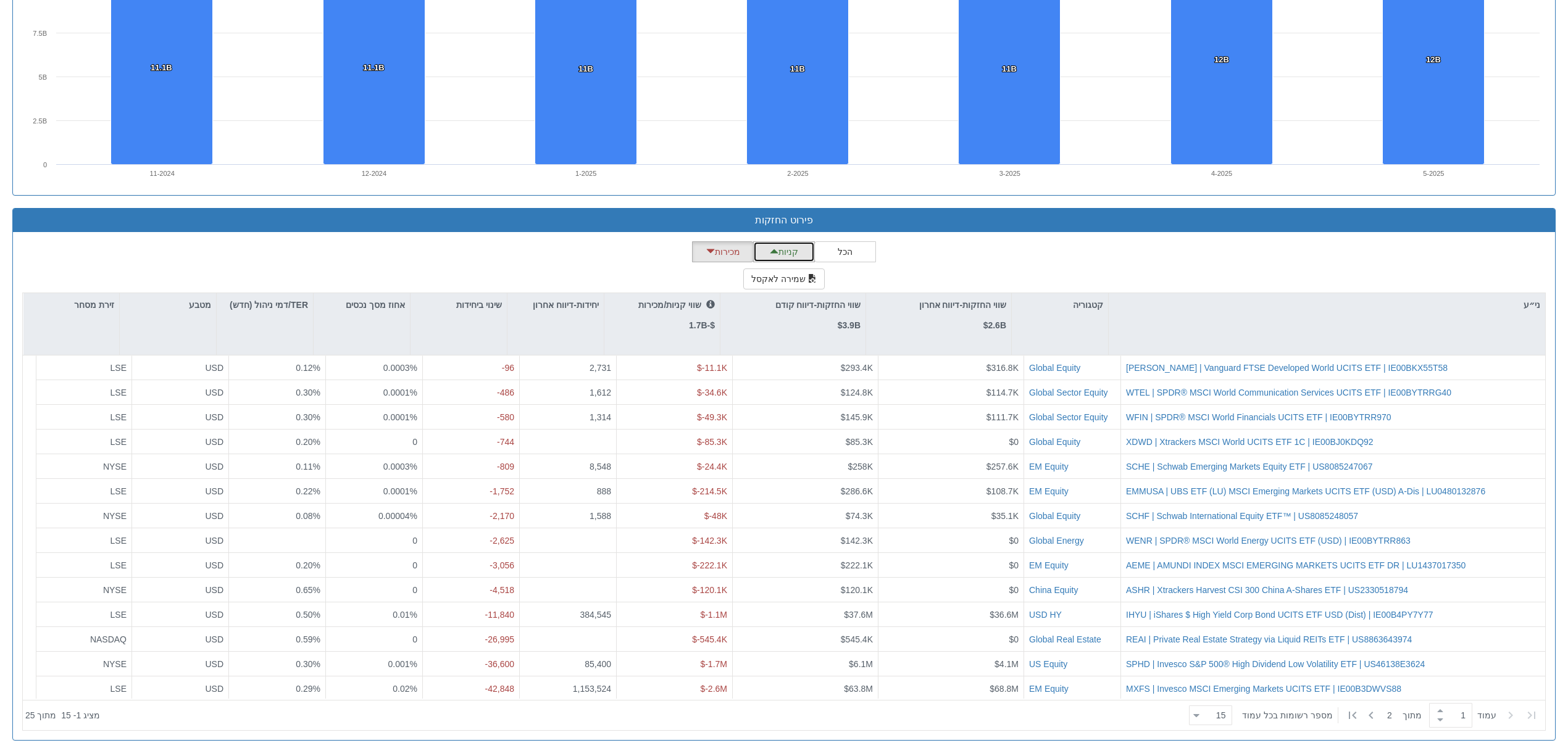
click at [781, 249] on button "קניות" at bounding box center [784, 252] width 62 height 21
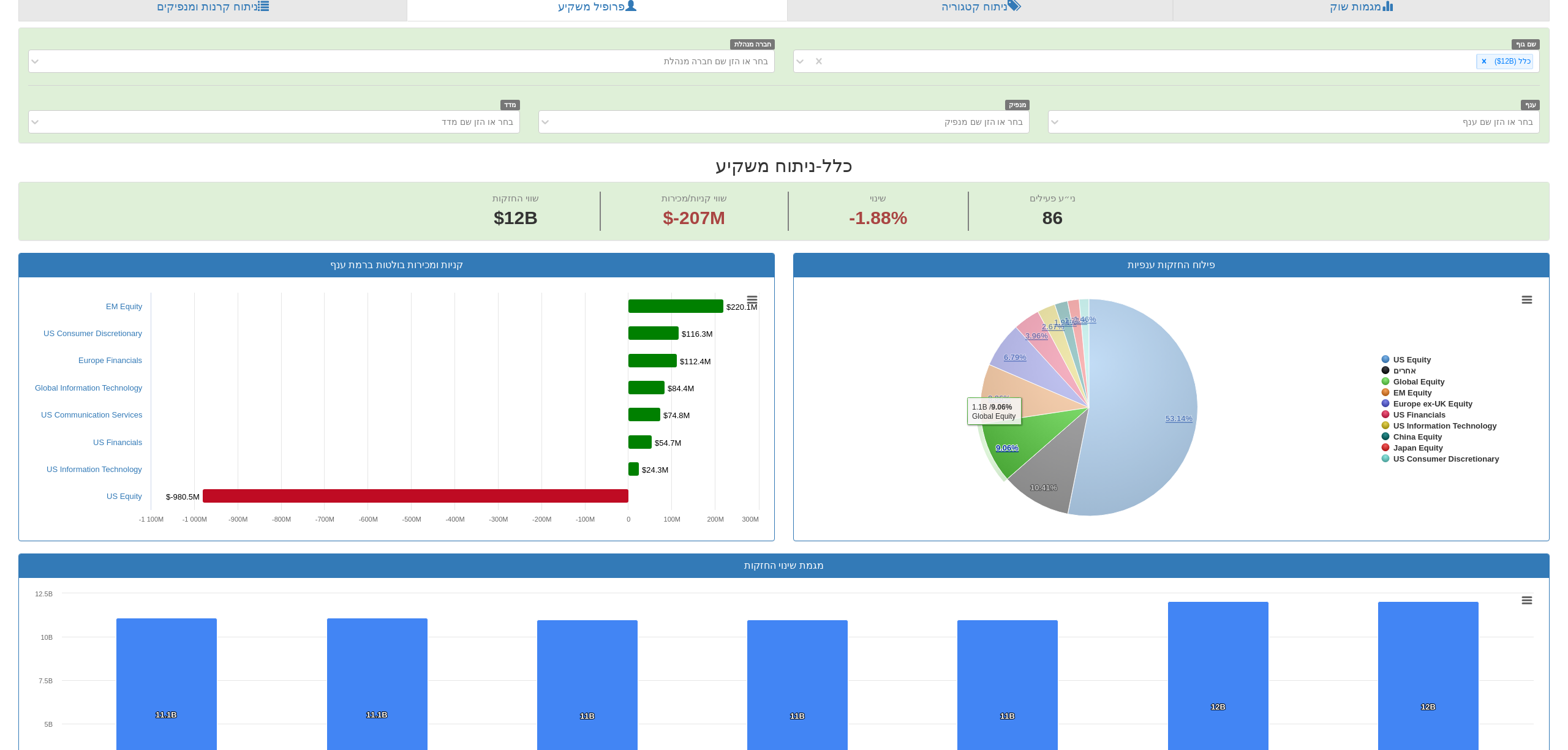
scroll to position [0, 0]
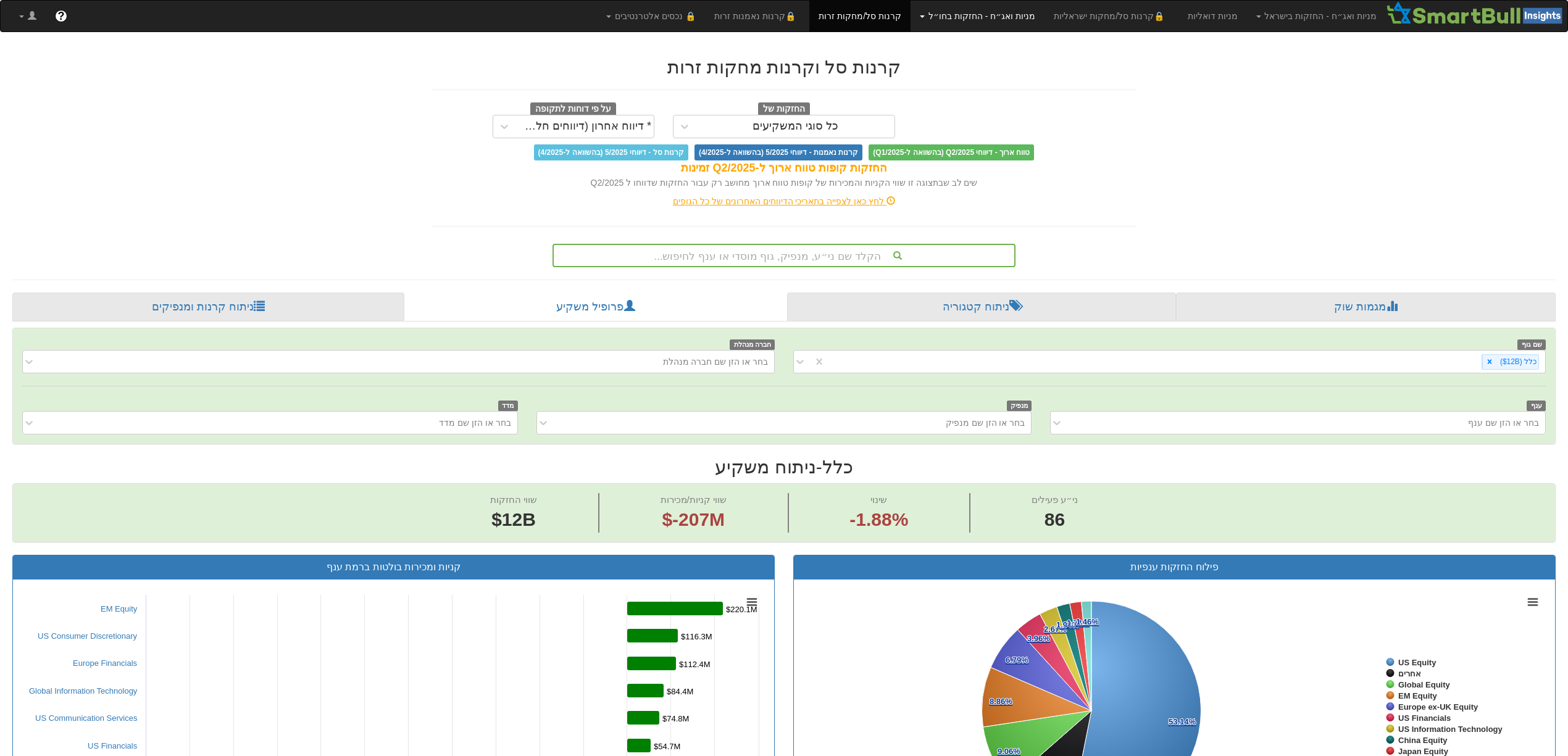
click at [1247, 16] on link "מניות ואג״ח - החזקות בחו״ל" at bounding box center [1316, 16] width 139 height 31
click at [1043, 43] on link "מניות" at bounding box center [995, 43] width 98 height 16
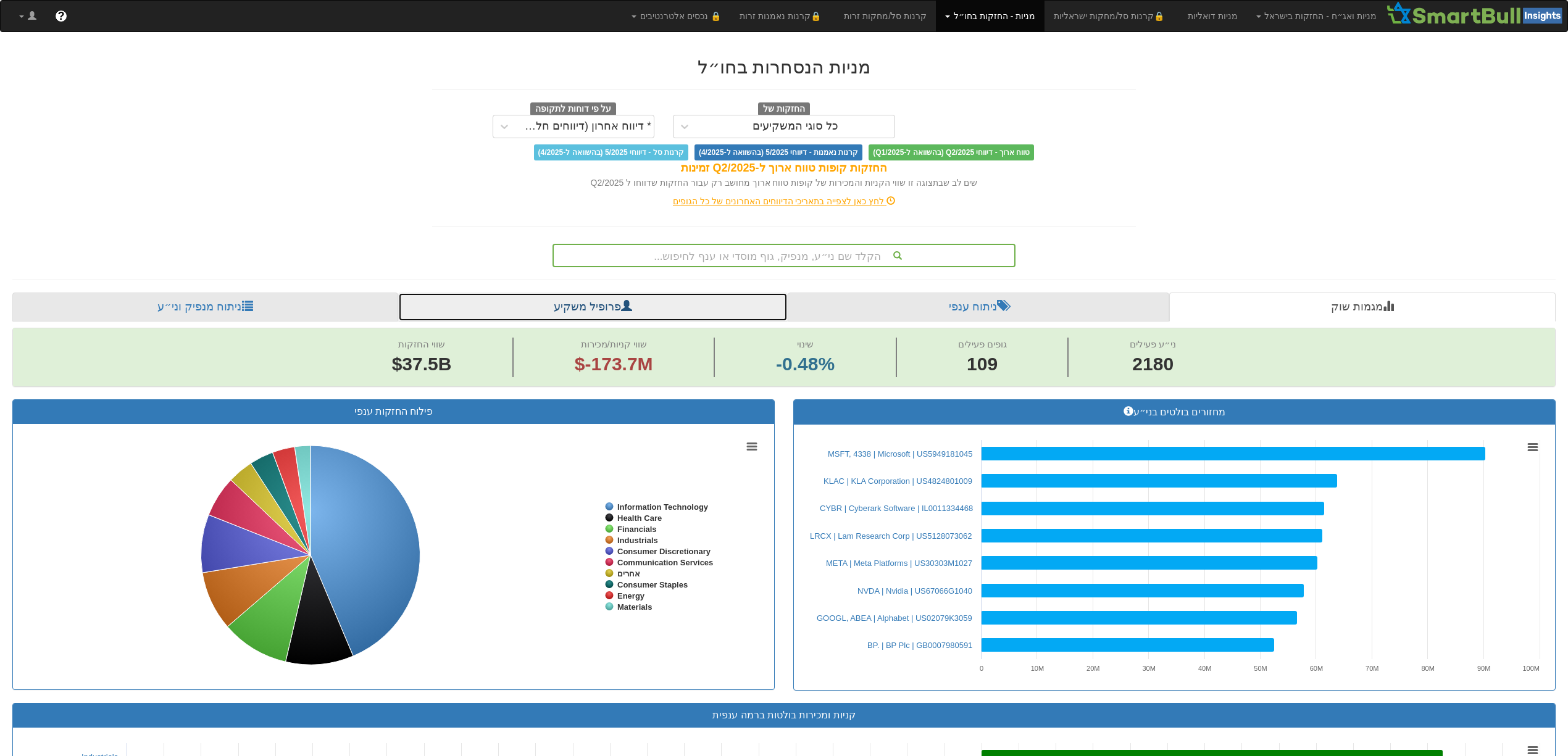
click at [610, 313] on link "פרופיל משקיע" at bounding box center [593, 307] width 389 height 29
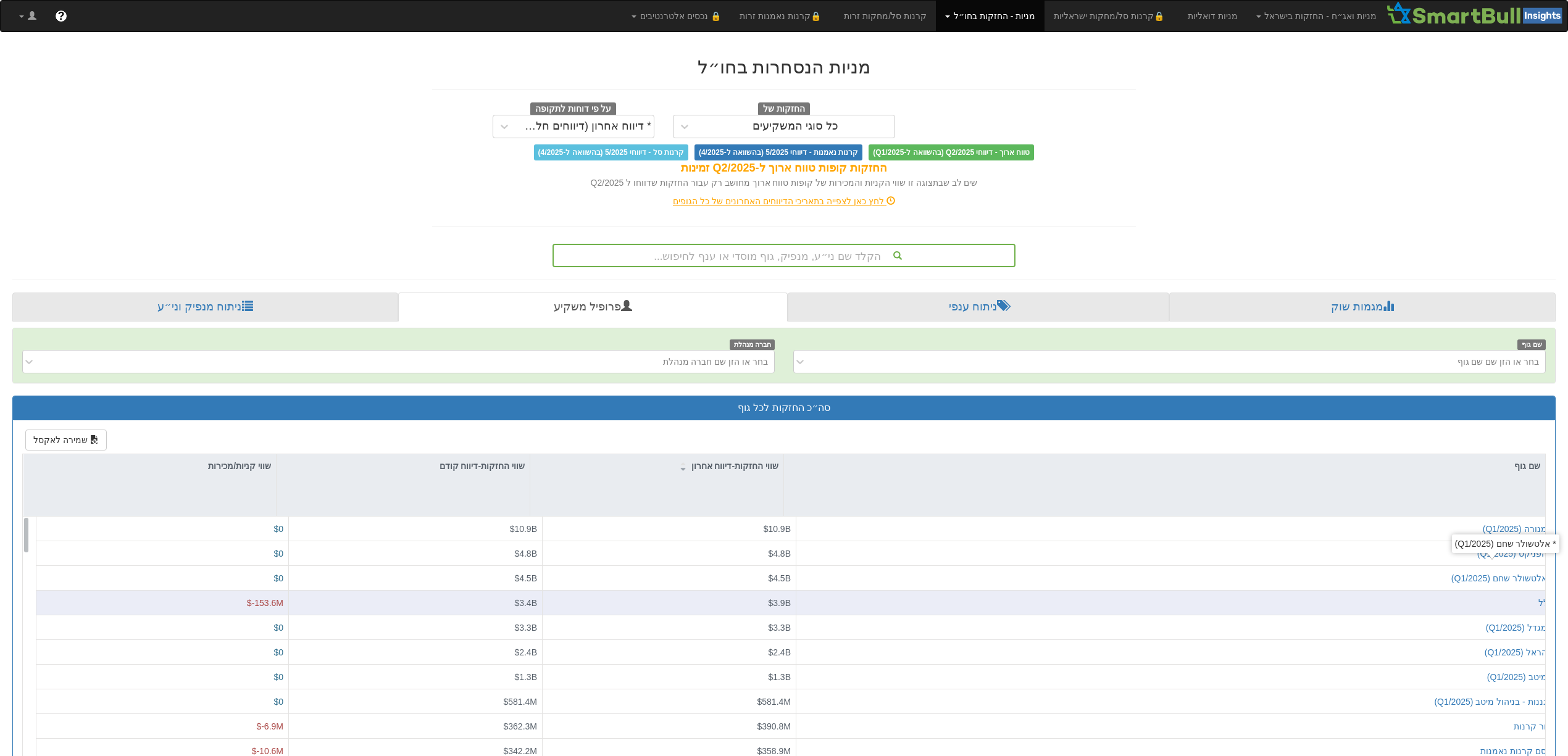
click at [1520, 606] on div "כלל" at bounding box center [1177, 602] width 752 height 12
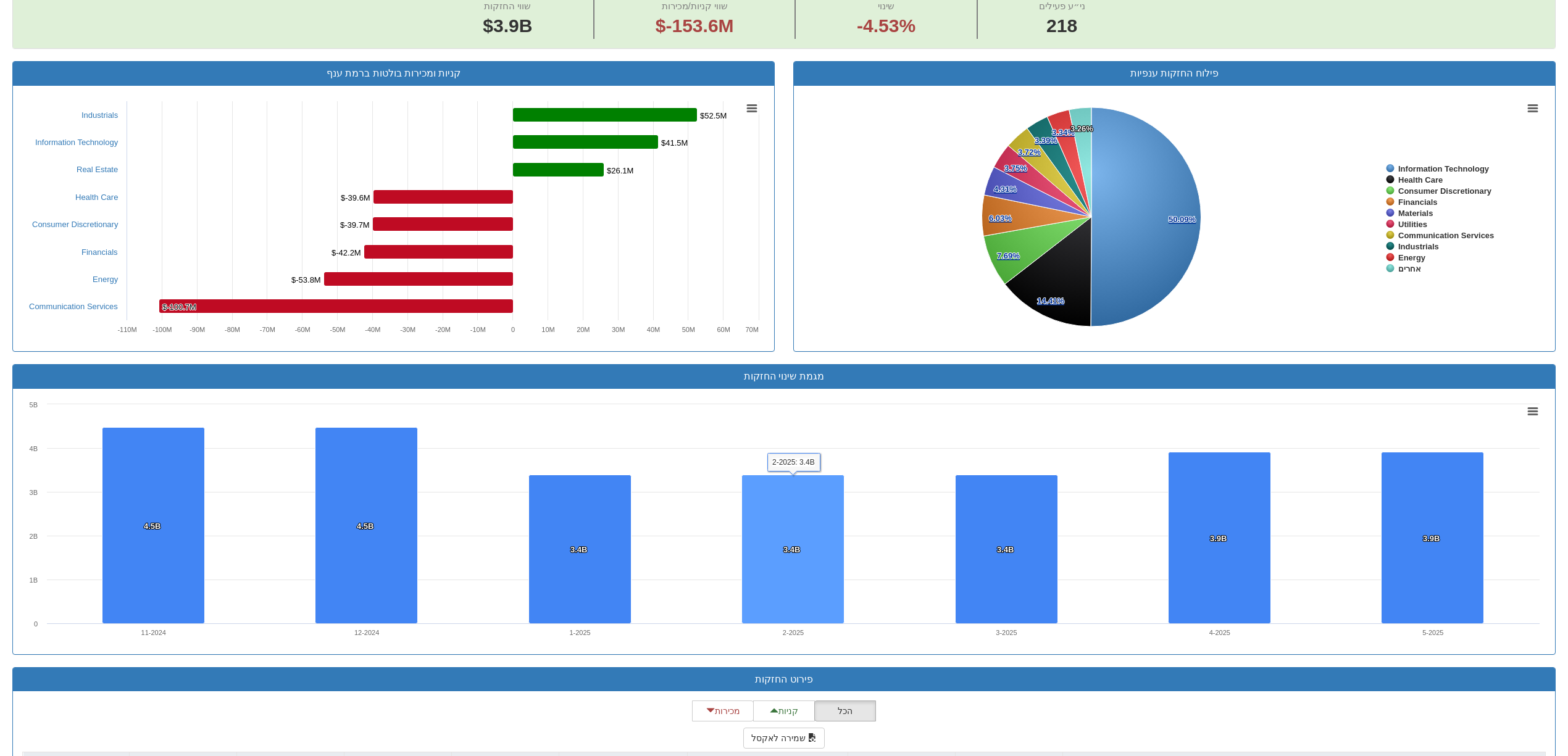
scroll to position [959, 0]
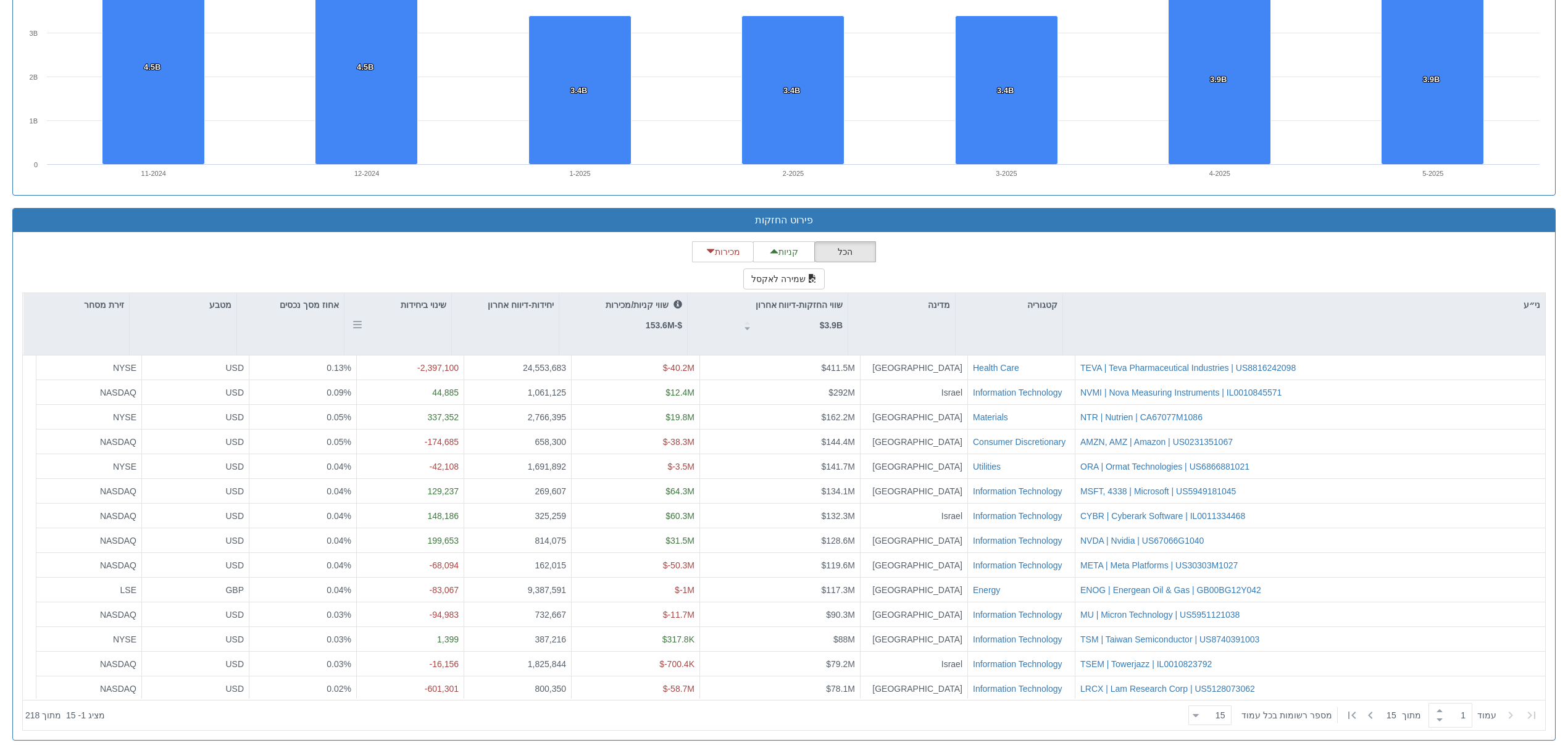
click at [421, 322] on div "שינוי ביחידות" at bounding box center [398, 307] width 107 height 29
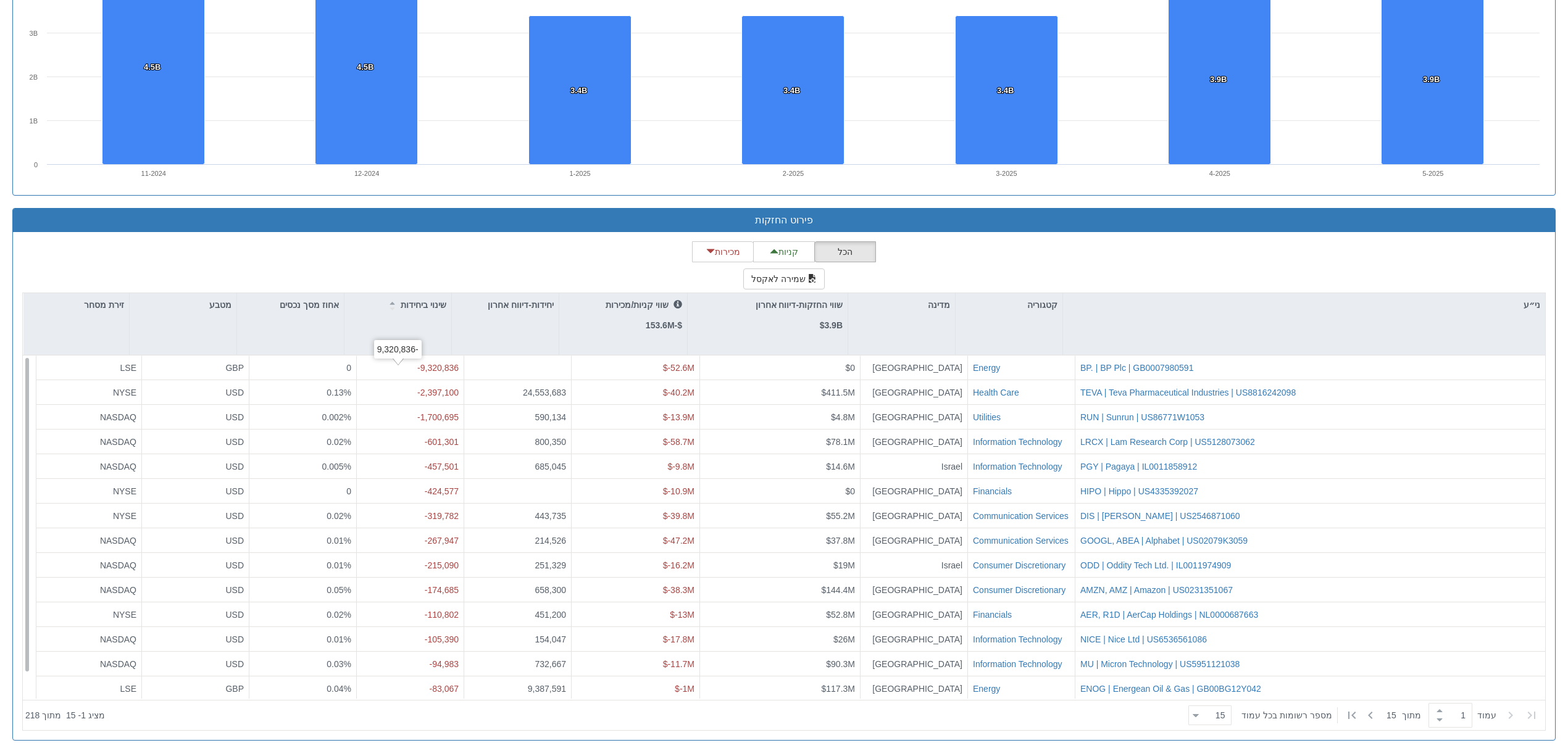
scroll to position [27, 0]
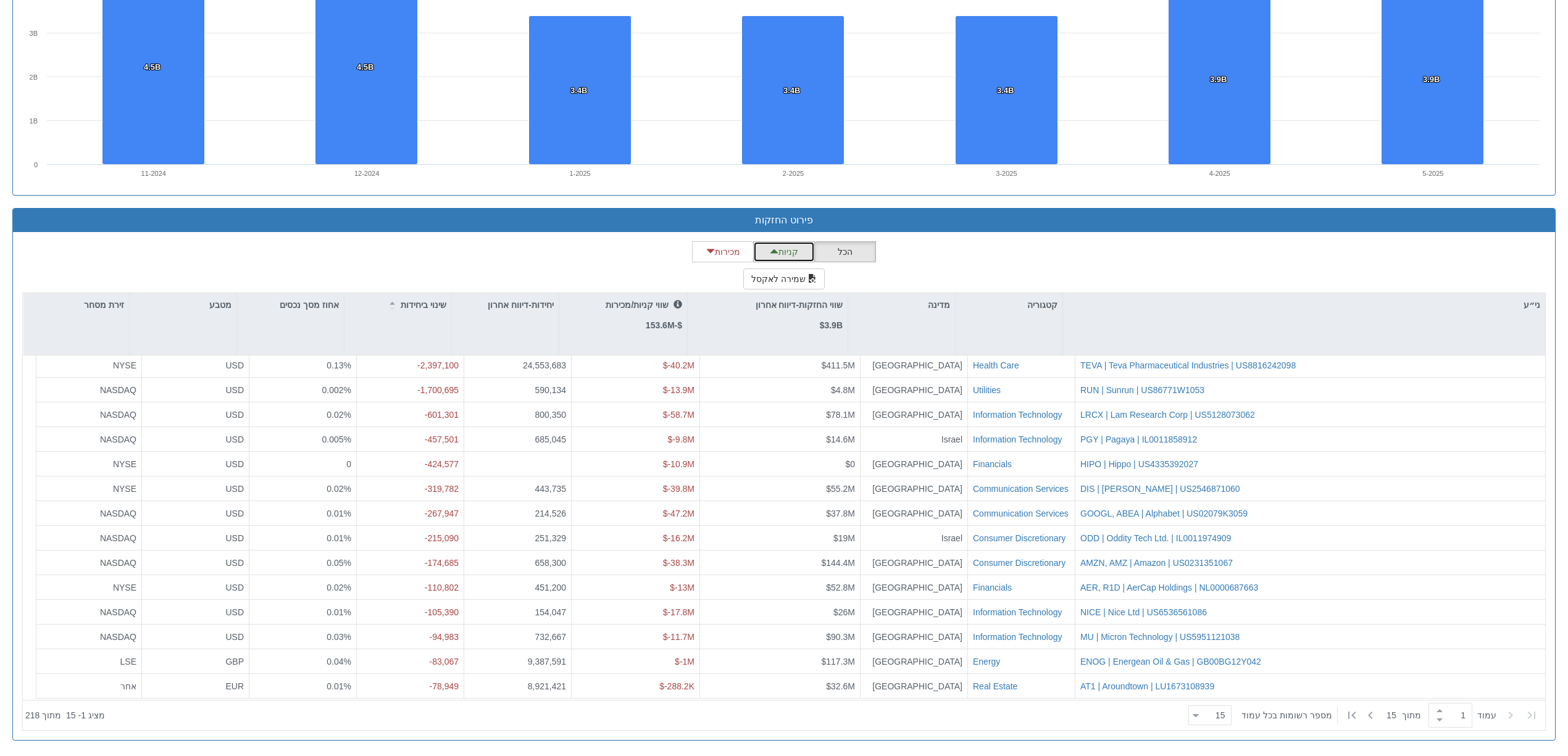
click at [792, 244] on button "קניות" at bounding box center [784, 252] width 62 height 21
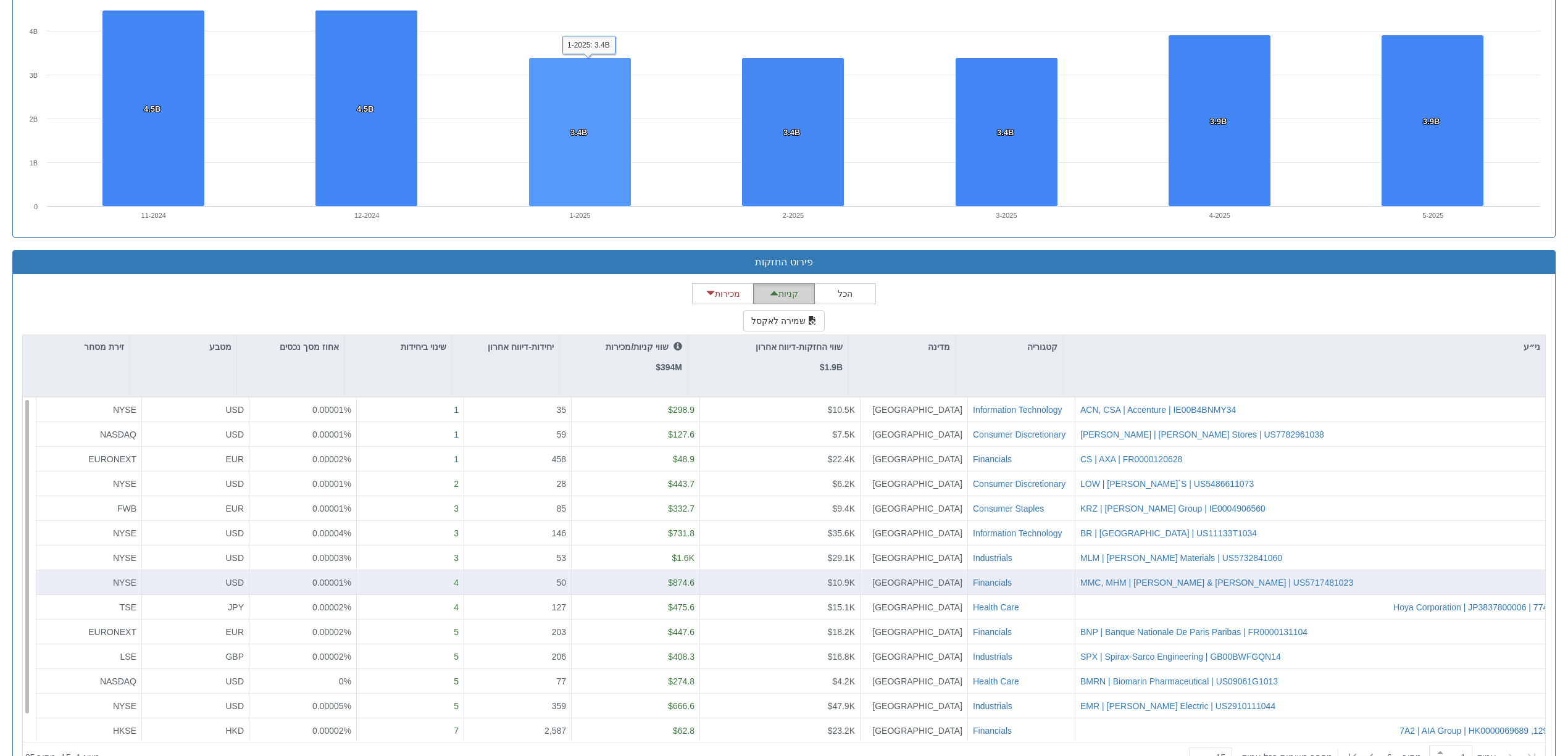
scroll to position [959, 0]
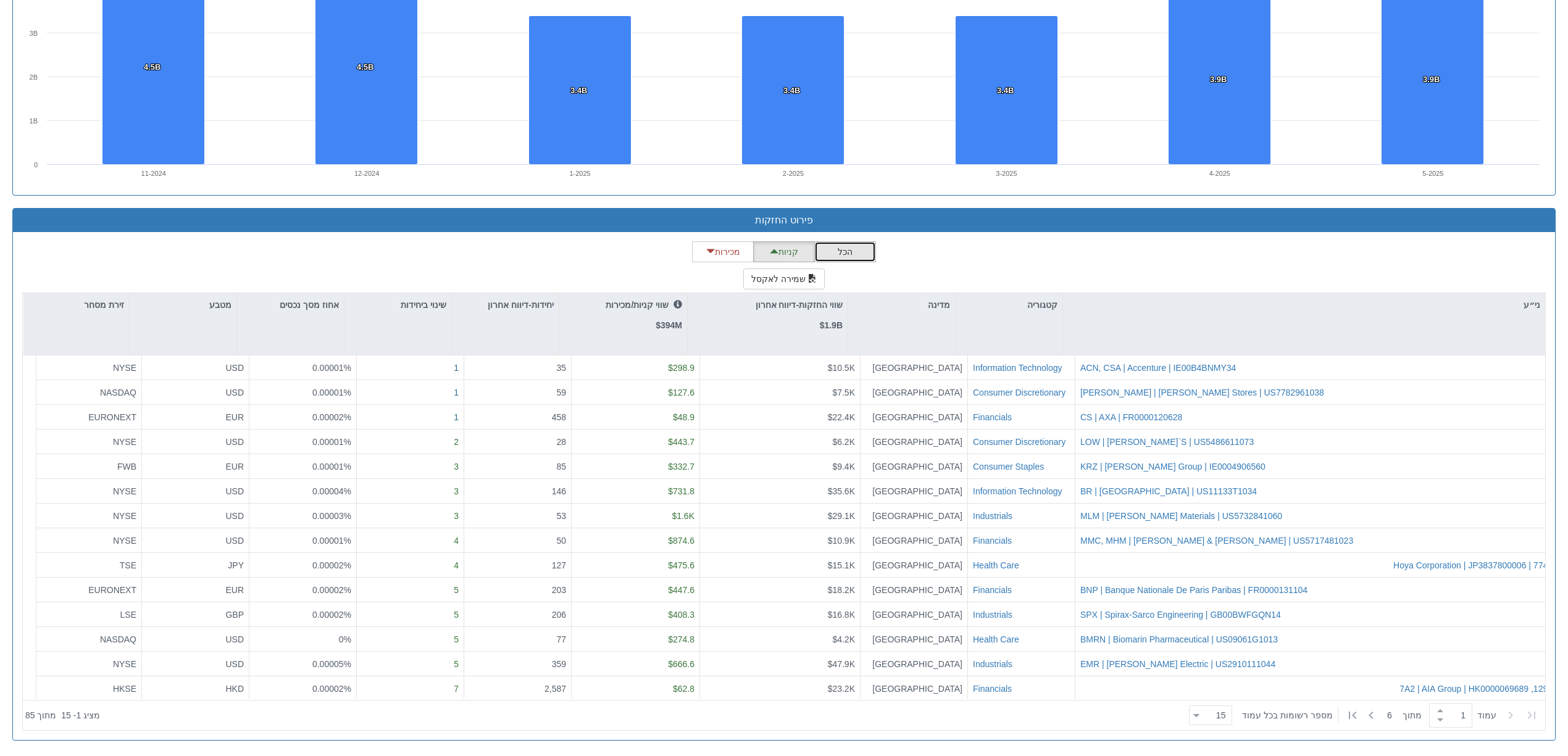
click at [835, 249] on button "הכל" at bounding box center [845, 252] width 62 height 21
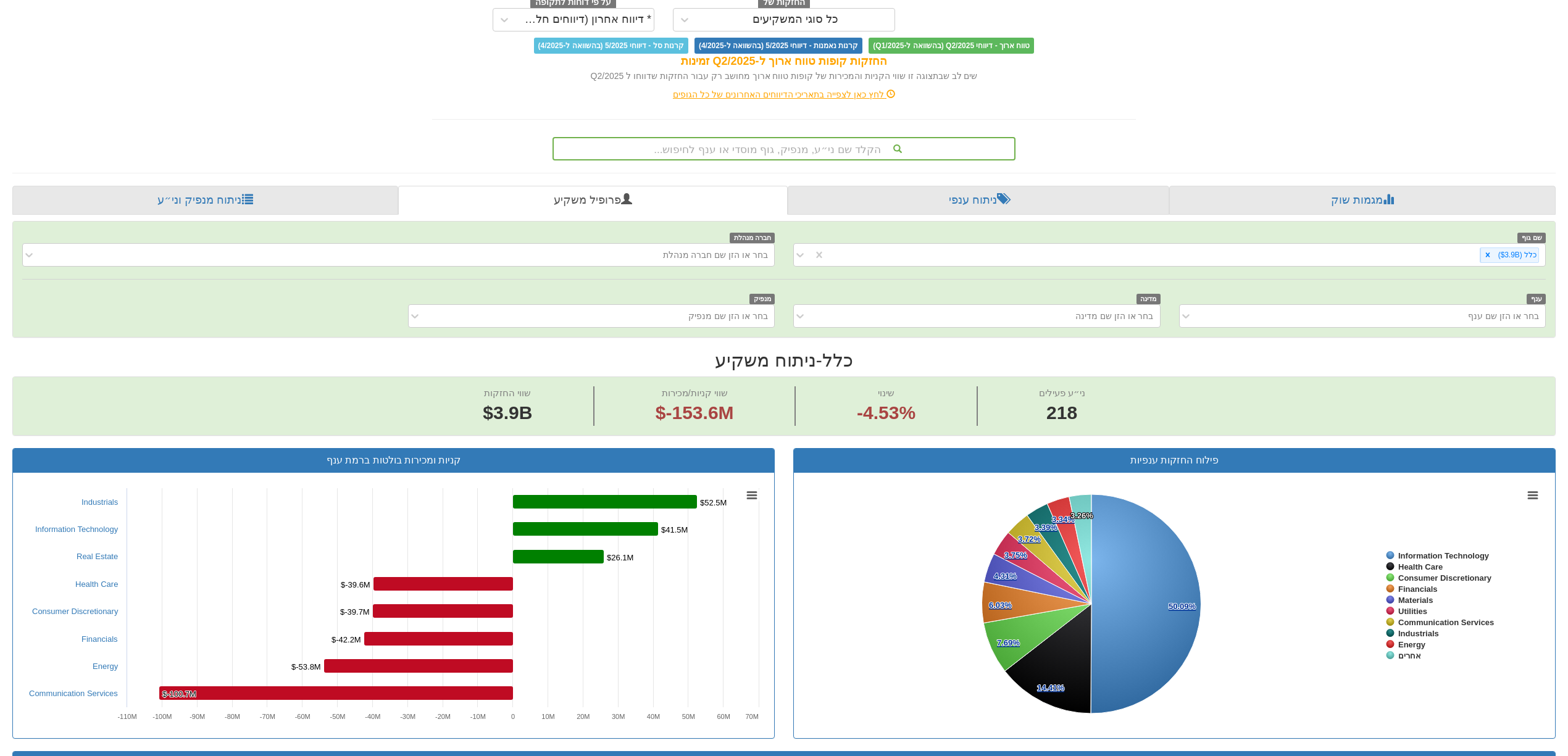
scroll to position [0, 0]
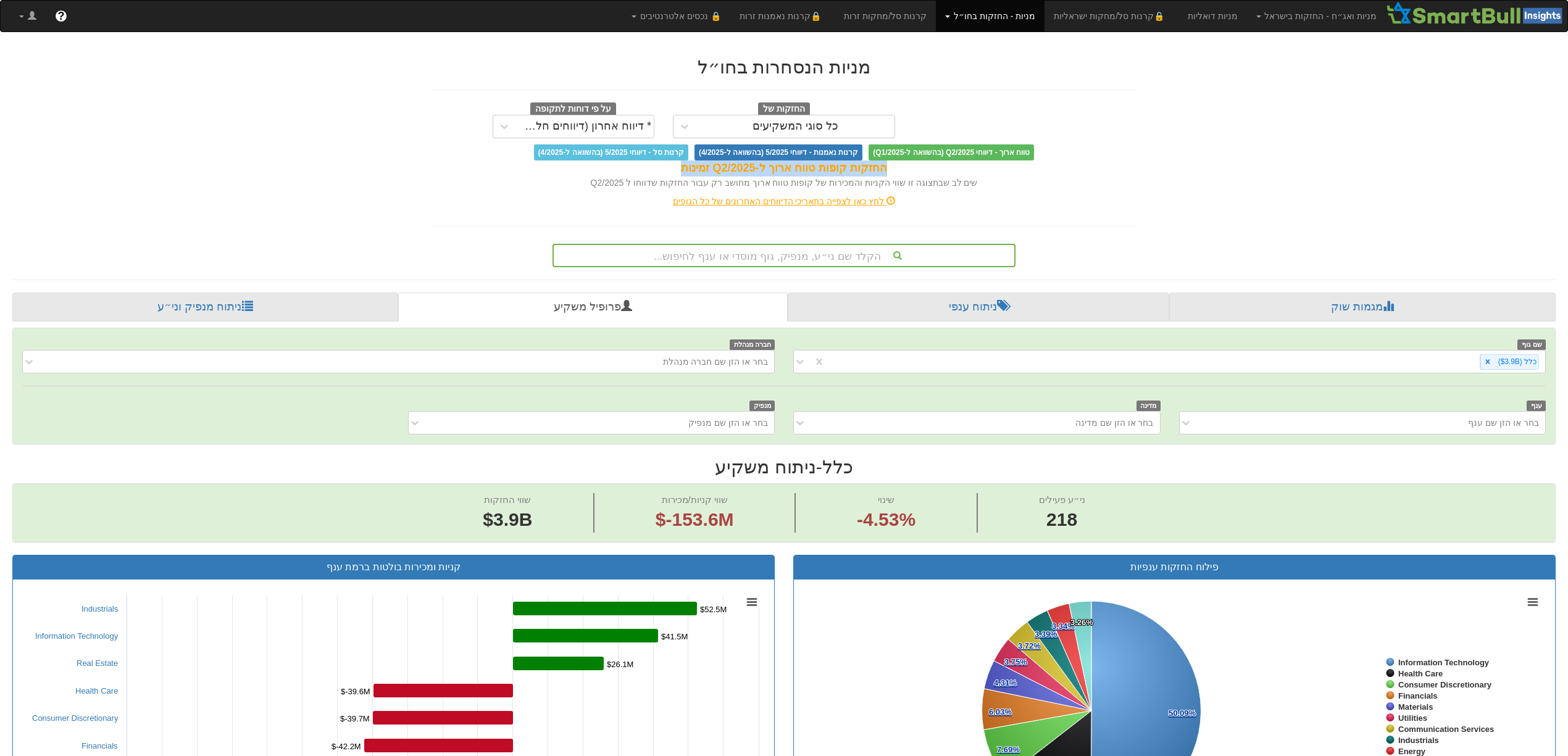
drag, startPoint x: 888, startPoint y: 171, endPoint x: 665, endPoint y: 171, distance: 223.0
click at [665, 171] on div "החזקות קופות טווח ארוך ל-Q2/2025 זמינות" at bounding box center [784, 168] width 704 height 16
copy div "החזקות קופות טווח ארוך ל-Q2/2025 זמינות"
